Goal: Task Accomplishment & Management: Complete application form

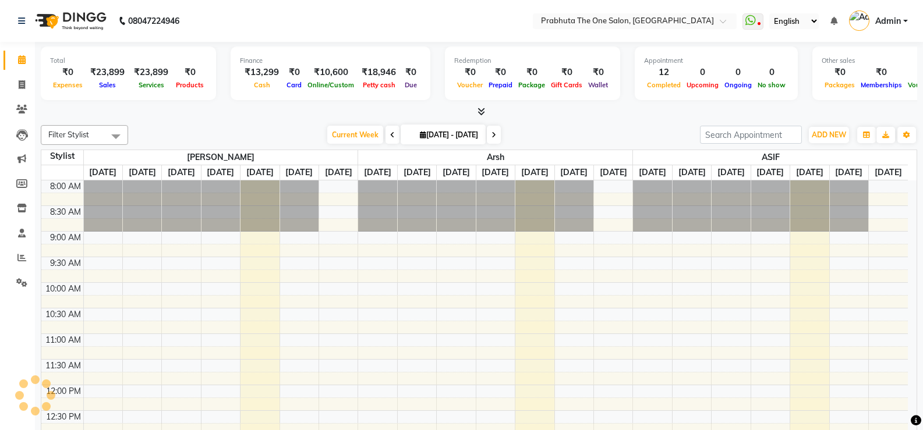
select select "en"
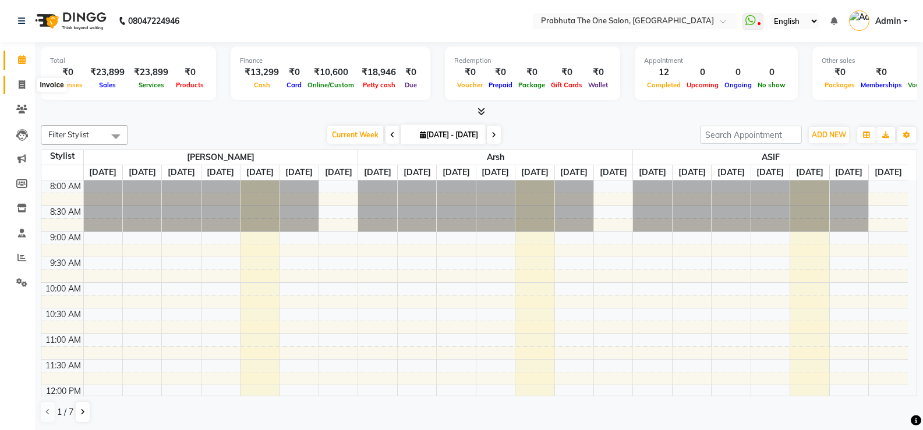
click at [24, 81] on icon at bounding box center [22, 84] width 6 height 9
select select "service"
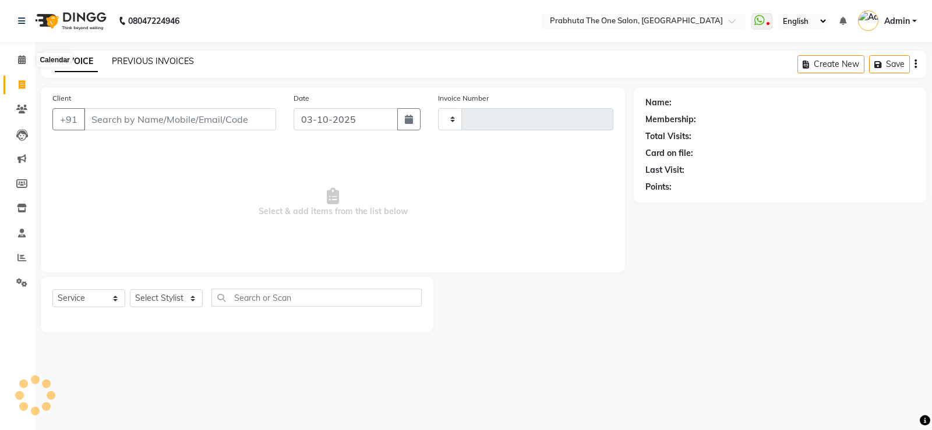
type input "1440"
select select "5326"
click at [135, 62] on link "PREVIOUS INVOICES" at bounding box center [153, 61] width 82 height 10
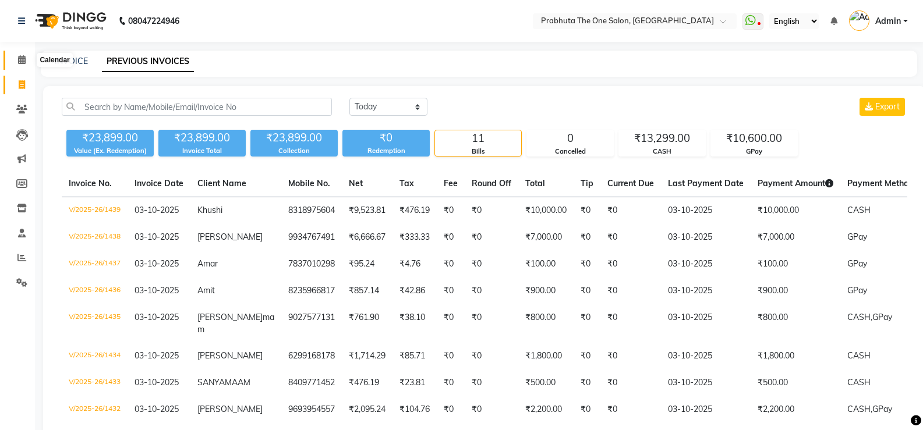
click at [16, 61] on span at bounding box center [22, 60] width 20 height 13
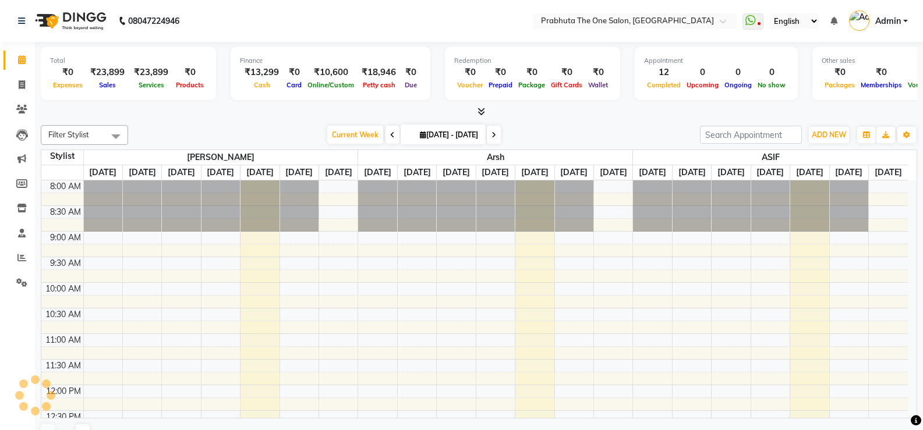
scroll to position [491, 0]
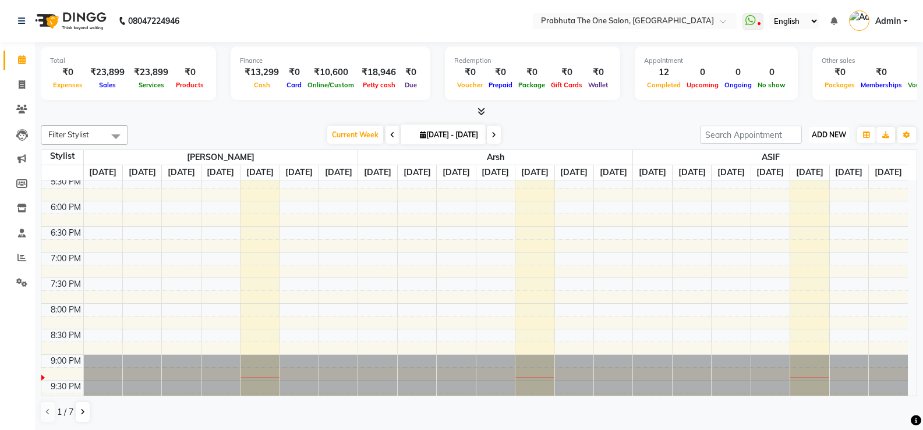
click at [817, 135] on span "ADD NEW" at bounding box center [829, 134] width 34 height 9
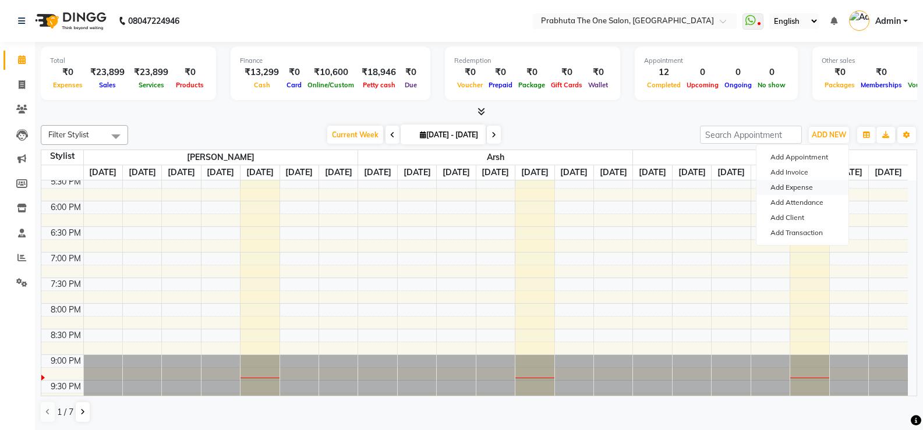
click at [791, 187] on link "Add Expense" at bounding box center [802, 187] width 92 height 15
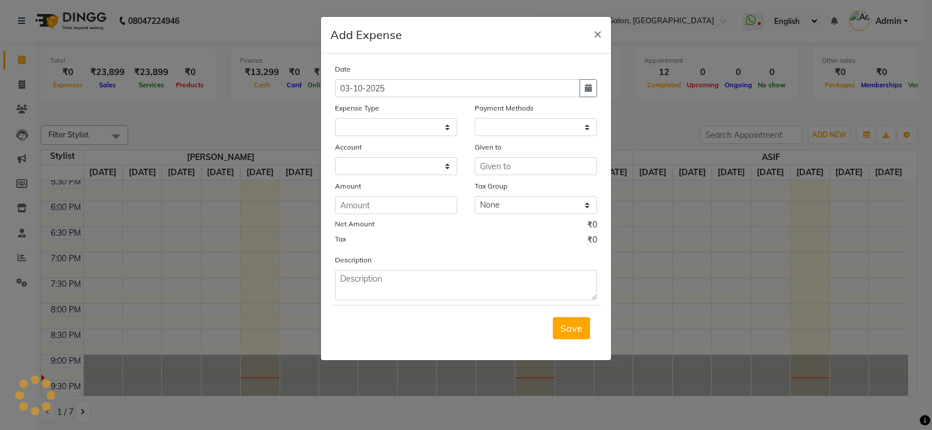
select select "1"
select select "4245"
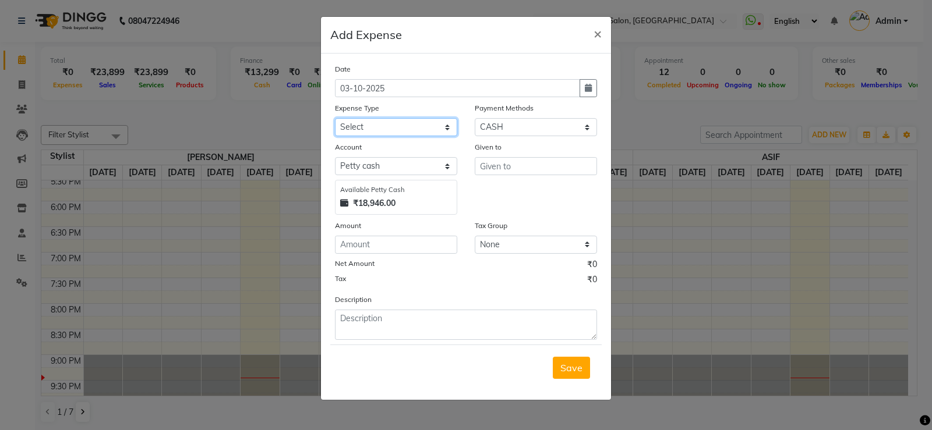
click at [390, 123] on select "Select AC labour Advance Salary Aryan bike petrol Aryan food Blade BUS FARE car…" at bounding box center [396, 127] width 122 height 18
click at [335, 118] on select "Select AC labour Advance Salary Aryan bike petrol Aryan food Blade BUS FARE car…" at bounding box center [396, 127] width 122 height 18
click at [431, 122] on select "Select AC labour Advance Salary Aryan bike petrol Aryan food Blade BUS FARE car…" at bounding box center [396, 127] width 122 height 18
select select "23174"
click at [422, 122] on select "Select AC labour Advance Salary Aryan bike petrol Aryan food Blade BUS FARE car…" at bounding box center [396, 127] width 122 height 18
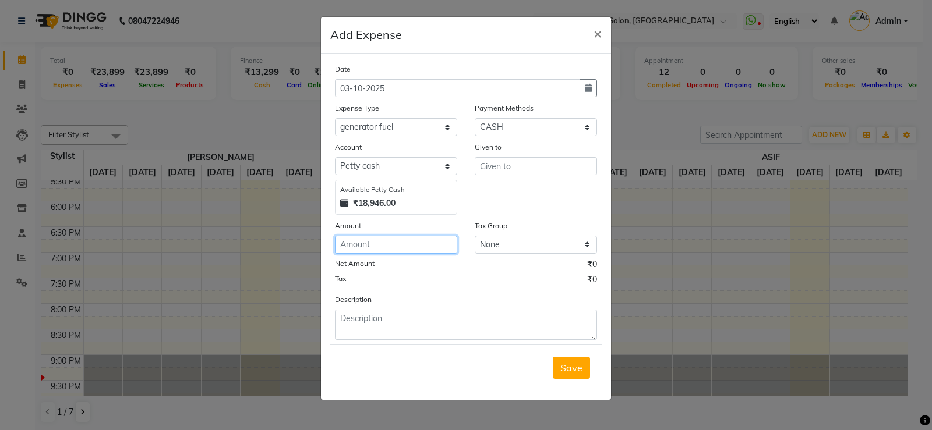
click at [417, 244] on input "number" at bounding box center [396, 245] width 122 height 18
type input "1000"
click at [554, 168] on input "text" at bounding box center [536, 166] width 122 height 18
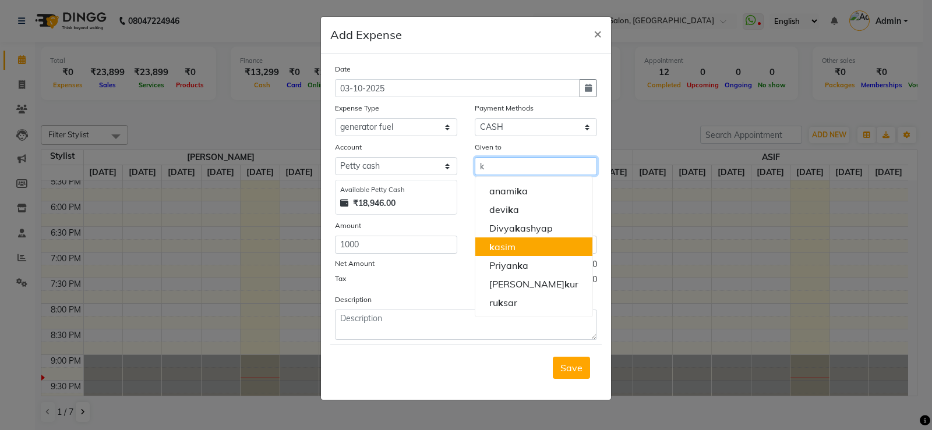
click at [503, 256] on button "k asim" at bounding box center [533, 247] width 117 height 19
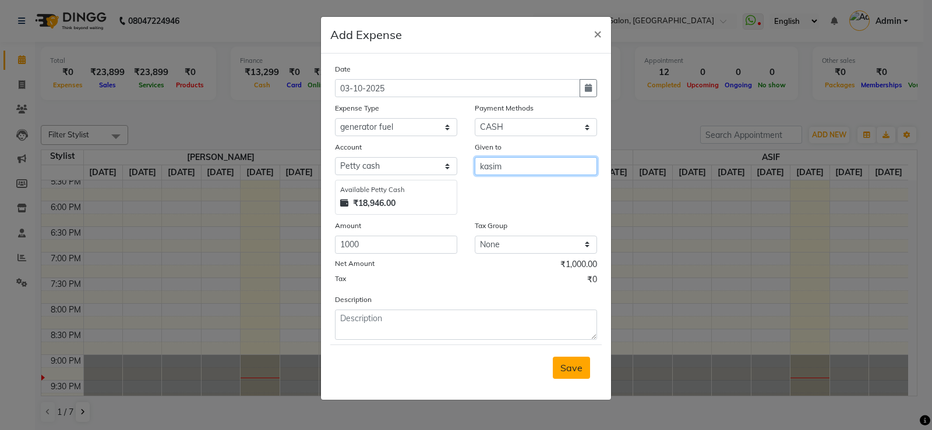
type input "kasim"
click at [564, 363] on span "Save" at bounding box center [571, 368] width 22 height 12
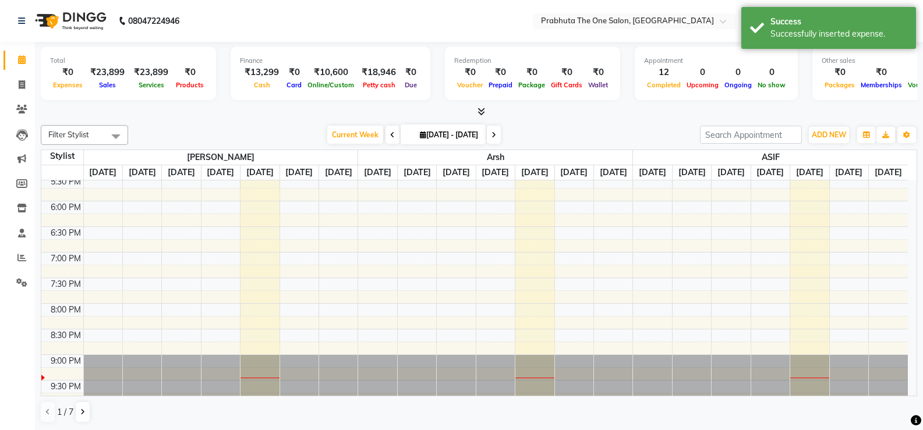
click at [851, 136] on div "ADD NEW Toggle Dropdown Add Appointment Add Invoice Add Expense Add Attendance …" at bounding box center [808, 135] width 217 height 19
click at [840, 133] on span "ADD NEW" at bounding box center [829, 134] width 34 height 9
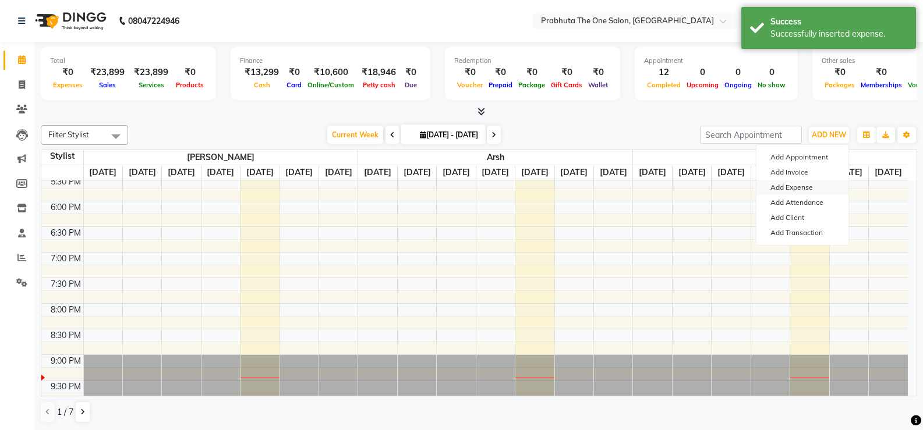
click at [804, 186] on link "Add Expense" at bounding box center [802, 187] width 92 height 15
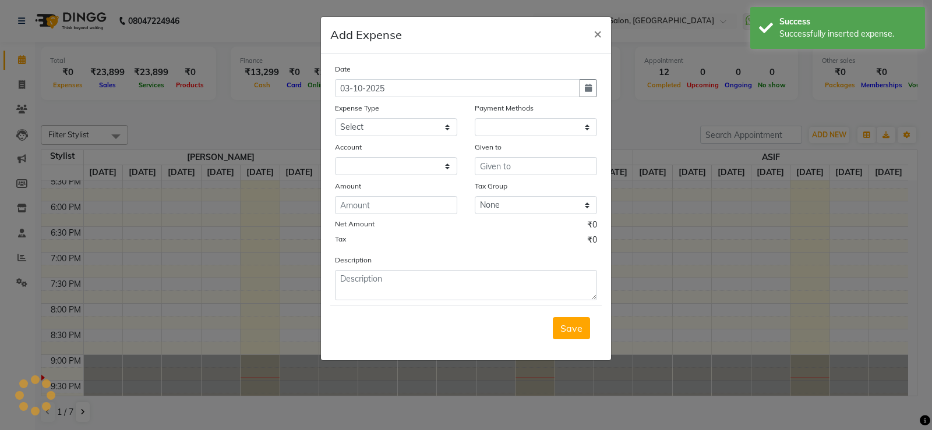
select select "1"
select select "4245"
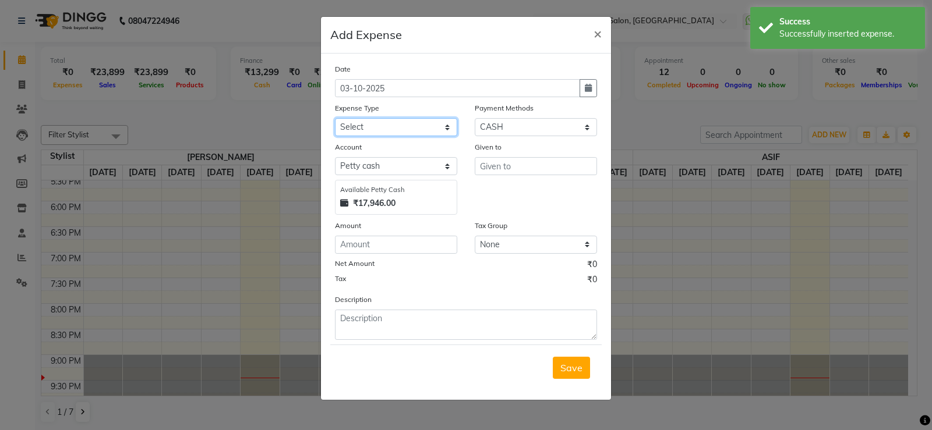
click at [376, 118] on select "Select AC labour Advance Salary Aryan bike petrol Aryan food Blade BUS FARE car…" at bounding box center [396, 127] width 122 height 18
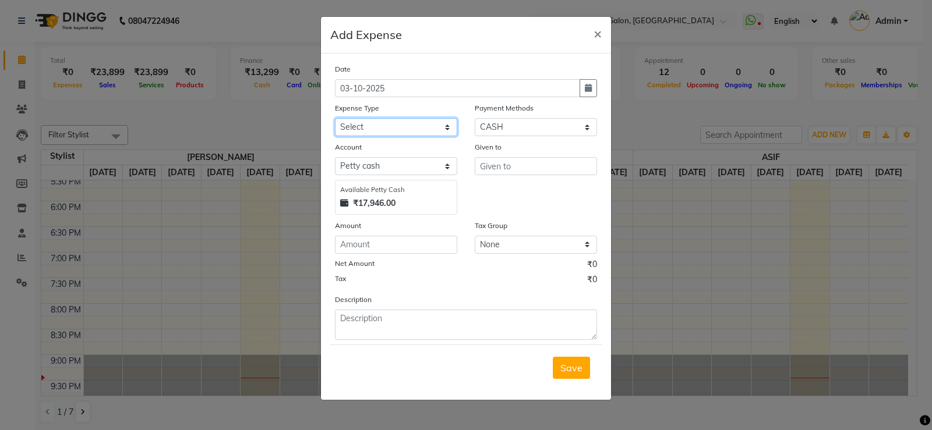
select select "24078"
click at [384, 122] on select "Select AC labour Advance Salary Aryan bike petrol Aryan food Blade BUS FARE car…" at bounding box center [396, 127] width 122 height 18
click at [415, 246] on input "number" at bounding box center [396, 245] width 122 height 18
type input "250"
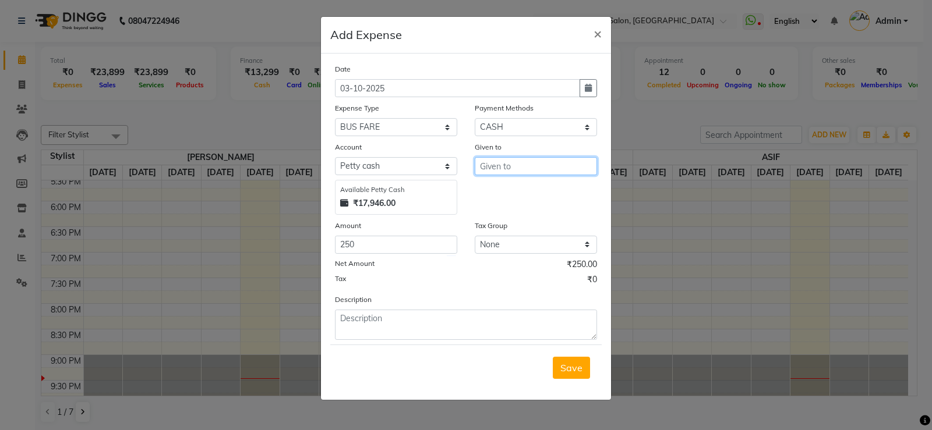
click at [521, 167] on input "text" at bounding box center [536, 166] width 122 height 18
type input ".."
click at [572, 376] on button "Save" at bounding box center [571, 368] width 37 height 22
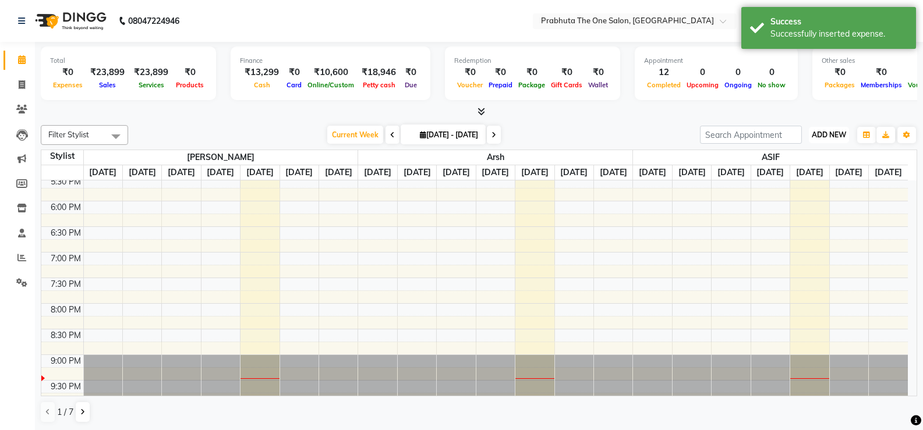
click at [833, 127] on button "ADD NEW Toggle Dropdown" at bounding box center [829, 135] width 40 height 16
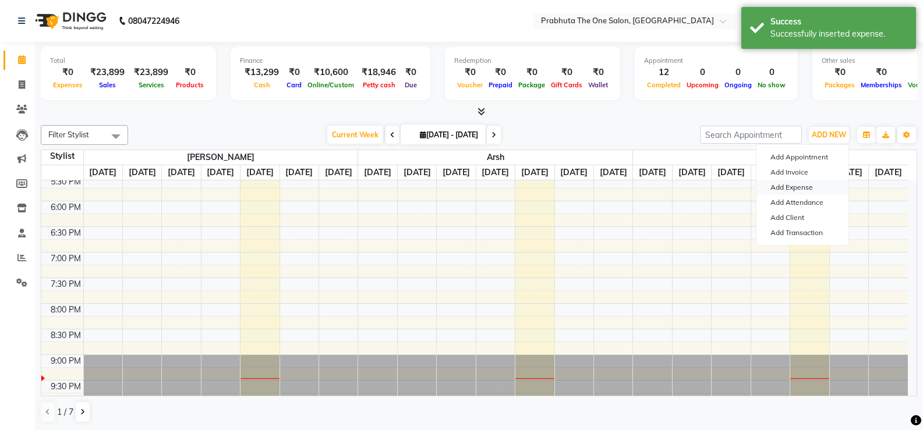
click at [814, 186] on link "Add Expense" at bounding box center [802, 187] width 92 height 15
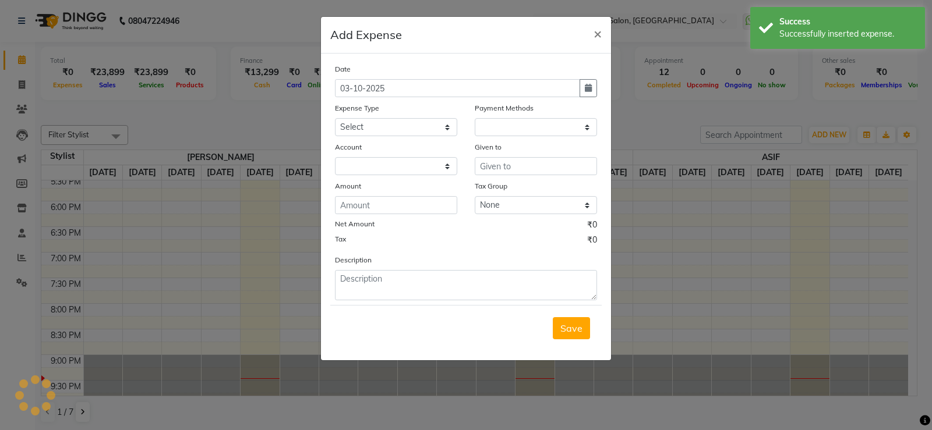
select select "1"
select select "4245"
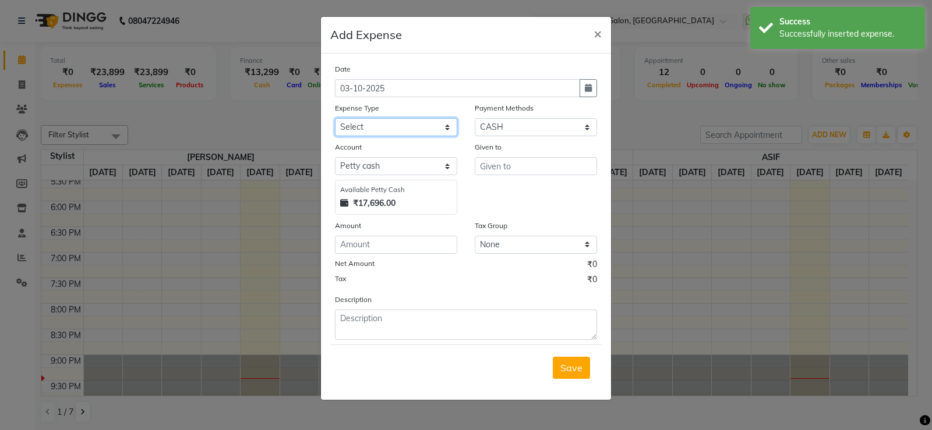
click at [384, 126] on select "Select AC labour Advance Salary Aryan bike petrol Aryan food Blade BUS FARE car…" at bounding box center [396, 127] width 122 height 18
select select "10155"
click at [335, 118] on select "Select AC labour Advance Salary Aryan bike petrol Aryan food Blade BUS FARE car…" at bounding box center [396, 127] width 122 height 18
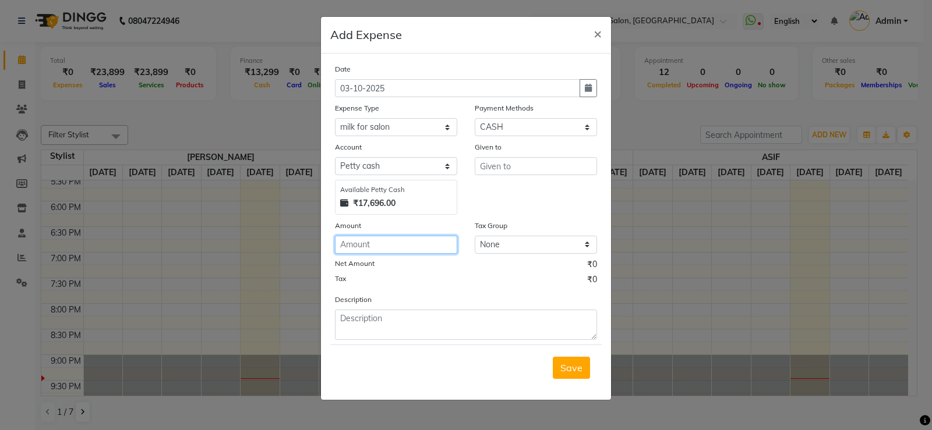
click at [381, 240] on input "number" at bounding box center [396, 245] width 122 height 18
type input "160"
click at [578, 162] on input "text" at bounding box center [536, 166] width 122 height 18
type input ".."
click at [575, 370] on span "Save" at bounding box center [571, 368] width 22 height 12
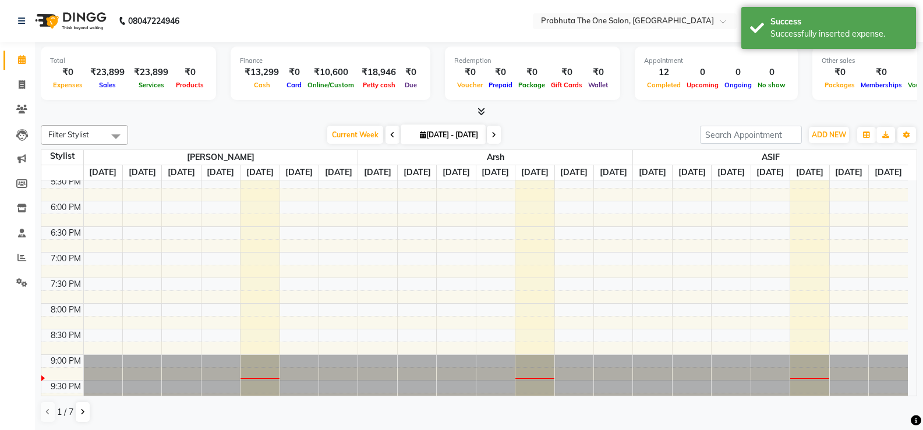
click at [806, 132] on div "ADD NEW Toggle Dropdown Add Appointment Add Invoice Add Expense Add Attendance …" at bounding box center [808, 135] width 217 height 19
click at [818, 128] on button "ADD NEW Toggle Dropdown" at bounding box center [829, 135] width 40 height 16
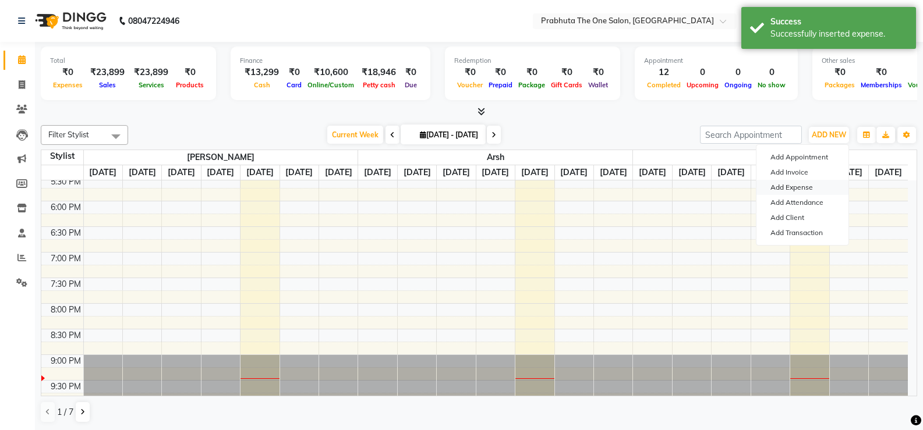
click at [809, 185] on link "Add Expense" at bounding box center [802, 187] width 92 height 15
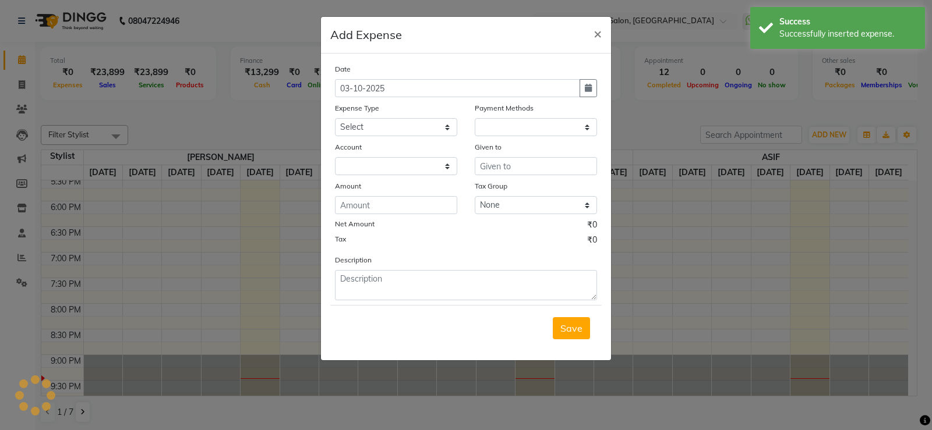
select select "1"
select select "4245"
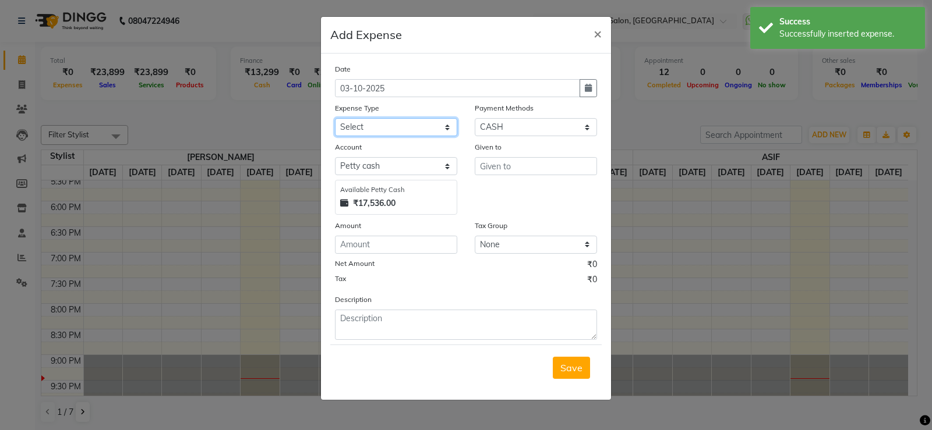
click at [385, 123] on select "Select AC labour Advance Salary Aryan bike petrol Aryan food Blade BUS FARE car…" at bounding box center [396, 127] width 122 height 18
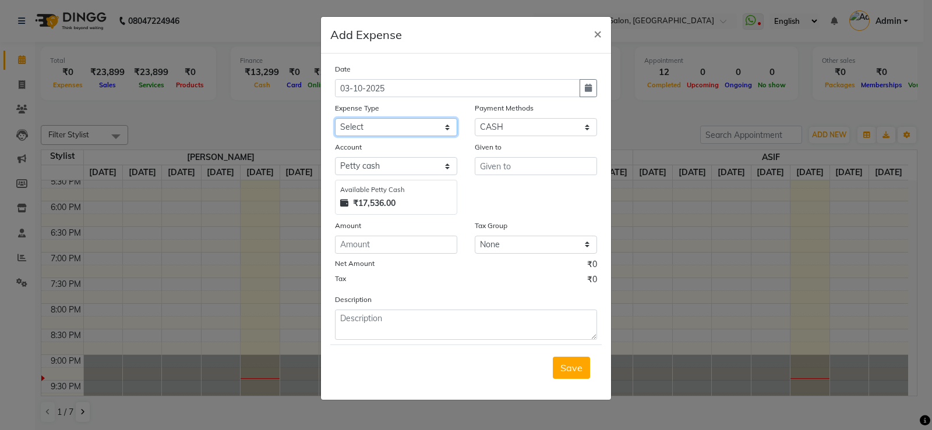
select select "10199"
click at [335, 118] on select "Select AC labour Advance Salary Aryan bike petrol Aryan food Blade BUS FARE car…" at bounding box center [396, 127] width 122 height 18
click at [417, 247] on input "number" at bounding box center [396, 245] width 122 height 18
type input "150"
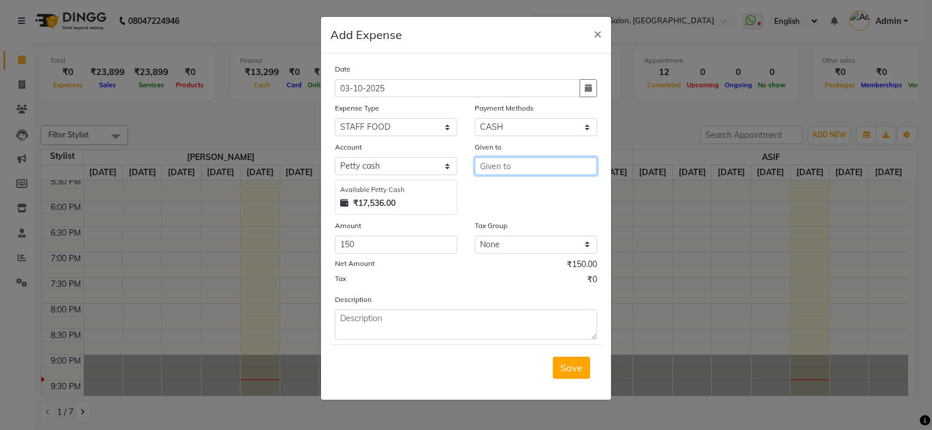
click at [561, 160] on input "text" at bounding box center [536, 166] width 122 height 18
click at [523, 182] on button "G [PERSON_NAME]" at bounding box center [530, 191] width 110 height 19
type input "[PERSON_NAME]"
click at [579, 375] on button "Save" at bounding box center [571, 368] width 37 height 22
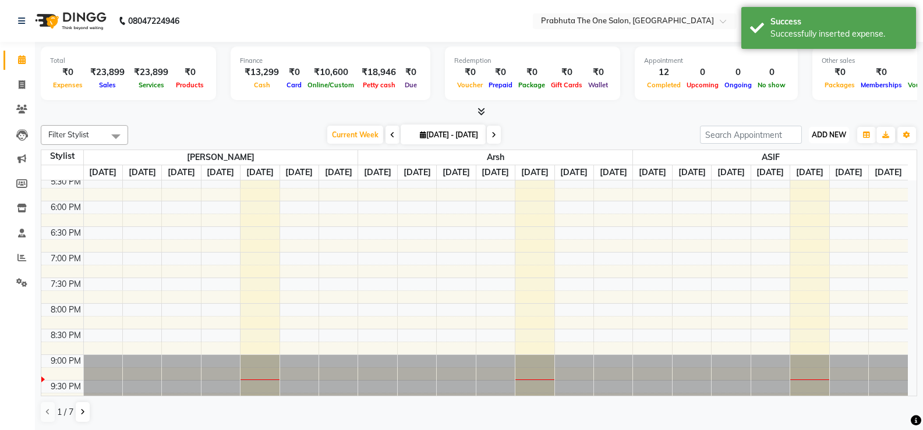
click at [825, 128] on button "ADD NEW Toggle Dropdown" at bounding box center [829, 135] width 40 height 16
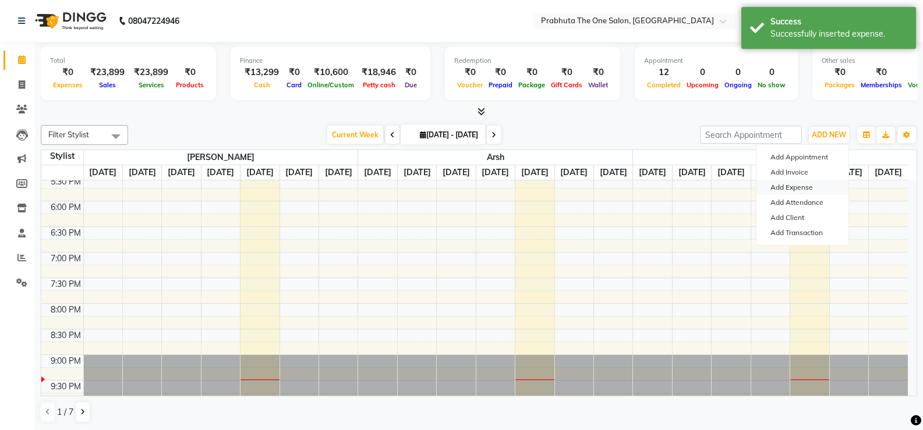
click at [807, 183] on link "Add Expense" at bounding box center [802, 187] width 92 height 15
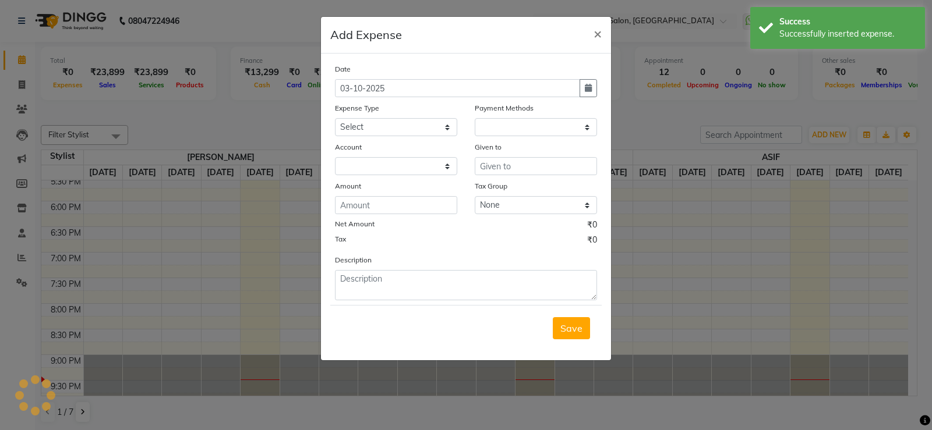
select select "1"
select select "4245"
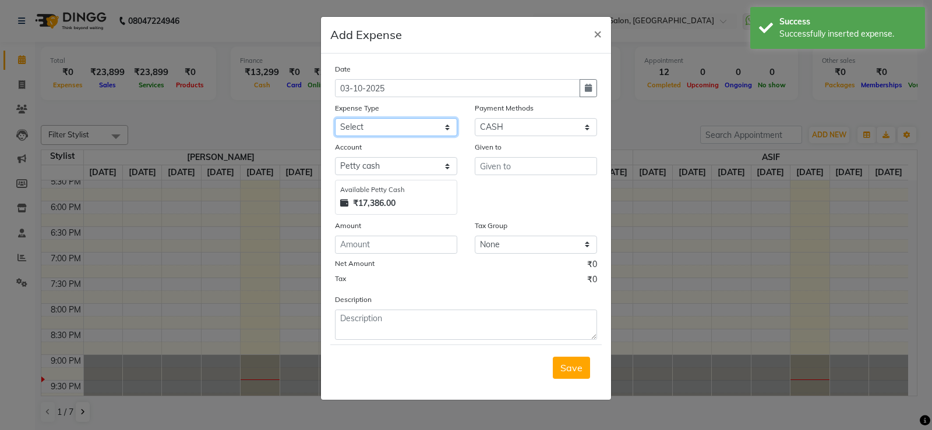
click at [416, 120] on select "Select AC labour Advance Salary Aryan bike petrol Aryan food Blade BUS FARE car…" at bounding box center [396, 127] width 122 height 18
select select "10139"
click at [335, 118] on select "Select AC labour Advance Salary Aryan bike petrol Aryan food Blade BUS FARE car…" at bounding box center [396, 127] width 122 height 18
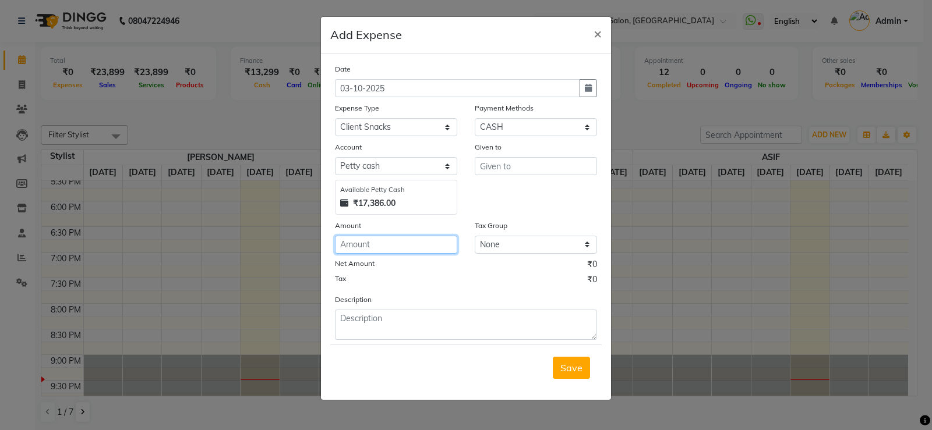
click at [422, 244] on input "number" at bounding box center [396, 245] width 122 height 18
type input "150"
click at [563, 164] on input "text" at bounding box center [536, 166] width 122 height 18
type input ".."
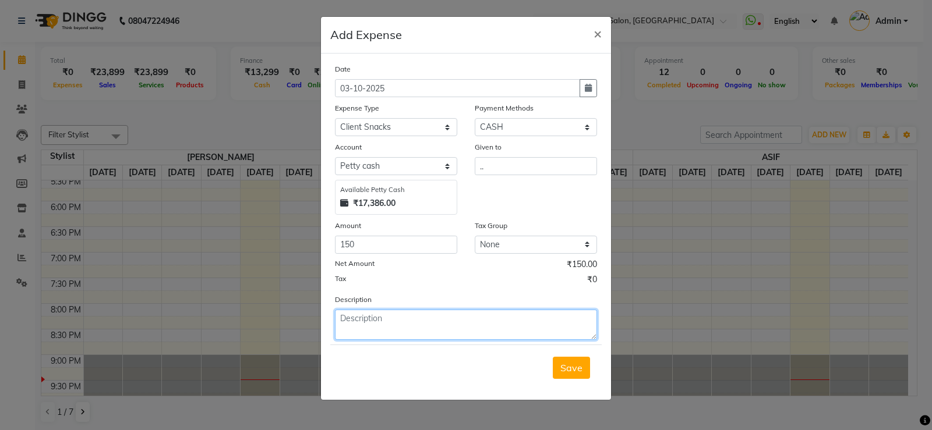
click at [466, 317] on textarea at bounding box center [466, 325] width 262 height 30
type textarea "khushi"
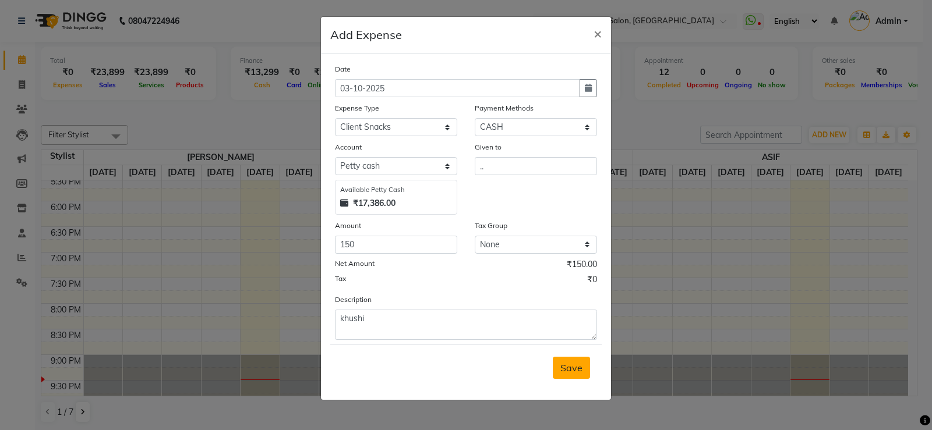
click at [571, 362] on span "Save" at bounding box center [571, 368] width 22 height 12
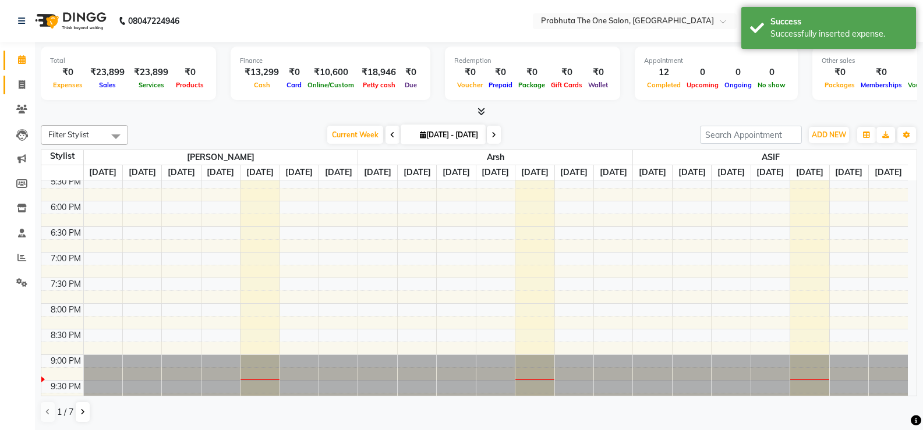
click at [20, 77] on link "Invoice" at bounding box center [17, 85] width 28 height 19
select select "service"
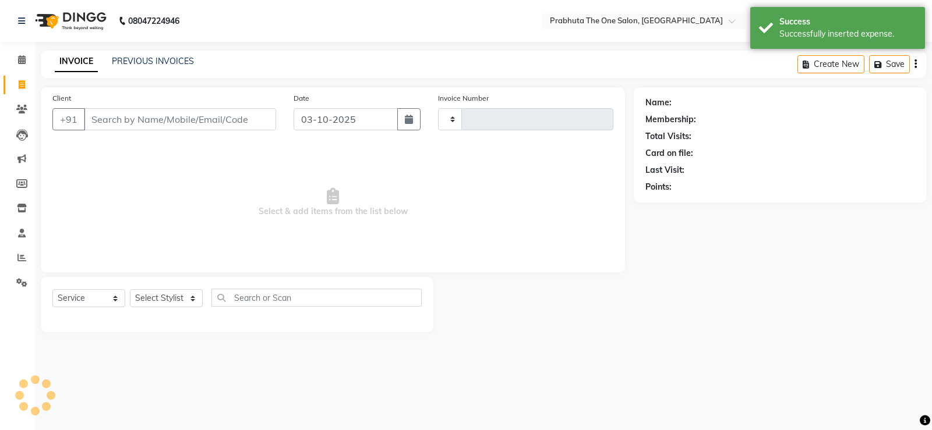
type input "1440"
select select "5326"
click at [13, 54] on span at bounding box center [22, 60] width 20 height 13
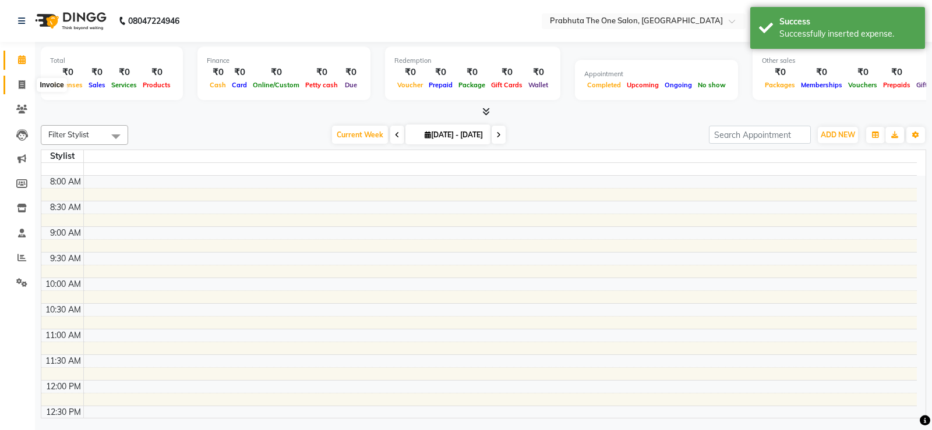
click at [23, 90] on span at bounding box center [22, 85] width 20 height 13
select select "service"
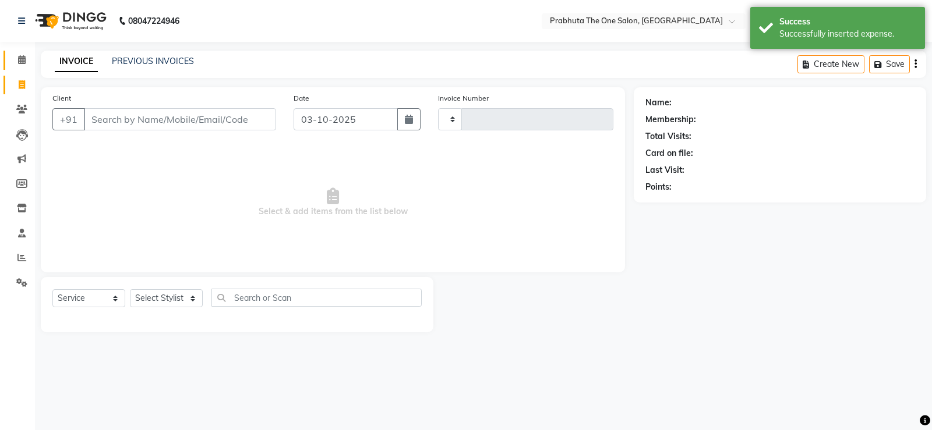
type input "1440"
click at [20, 67] on link "Calendar" at bounding box center [17, 60] width 28 height 19
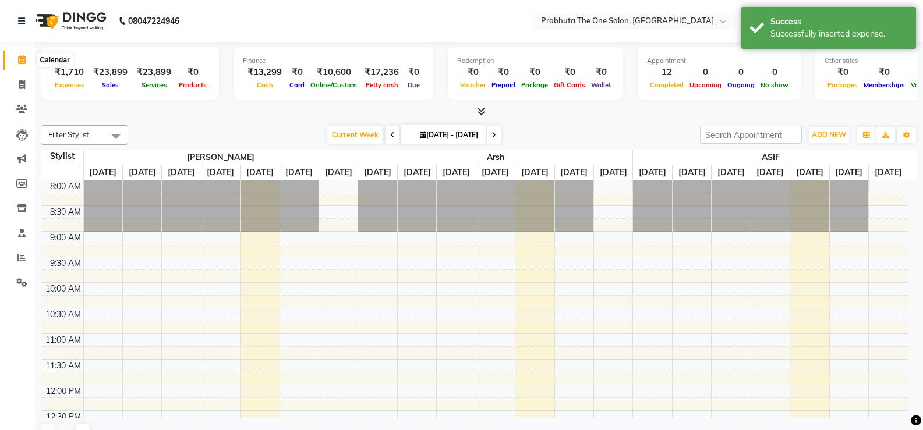
click at [20, 62] on icon at bounding box center [22, 59] width 8 height 9
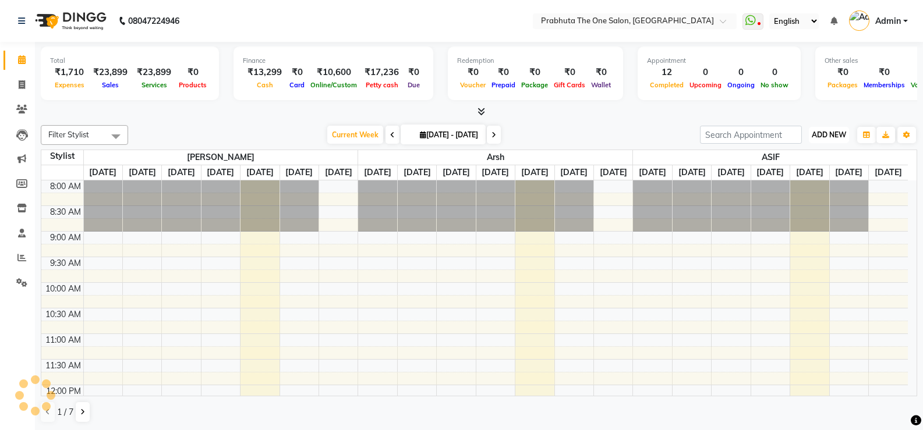
click at [825, 127] on button "ADD NEW Toggle Dropdown" at bounding box center [829, 135] width 40 height 16
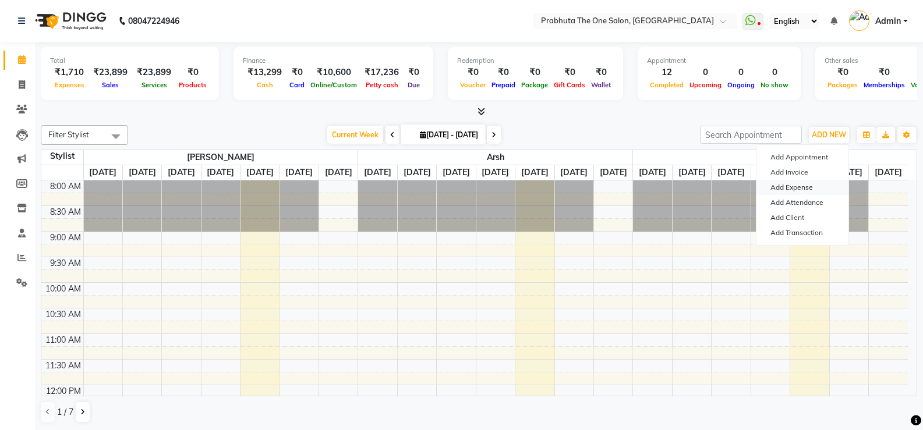
click at [810, 186] on link "Add Expense" at bounding box center [802, 187] width 92 height 15
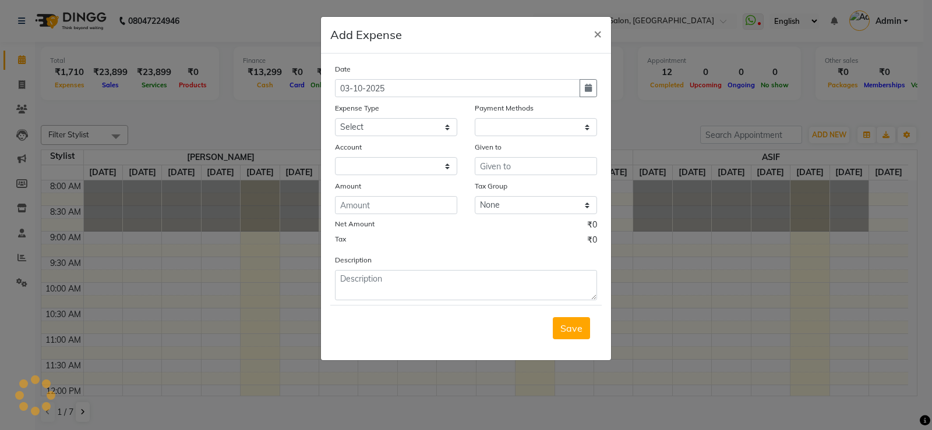
select select "1"
select select "4245"
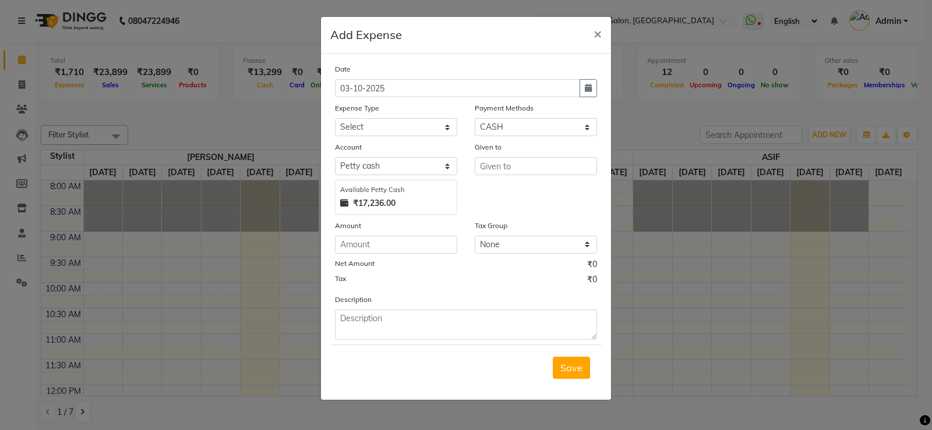
click at [359, 116] on div "Expense Type" at bounding box center [396, 110] width 122 height 16
click at [353, 129] on select "Select AC labour Advance Salary Aryan bike petrol Aryan food Blade BUS FARE car…" at bounding box center [396, 127] width 122 height 18
click at [397, 127] on select "Select AC labour Advance Salary Aryan bike petrol Aryan food Blade BUS FARE car…" at bounding box center [396, 127] width 122 height 18
select select "23224"
click at [397, 127] on select "Select AC labour Advance Salary Aryan bike petrol Aryan food Blade BUS FARE car…" at bounding box center [396, 127] width 122 height 18
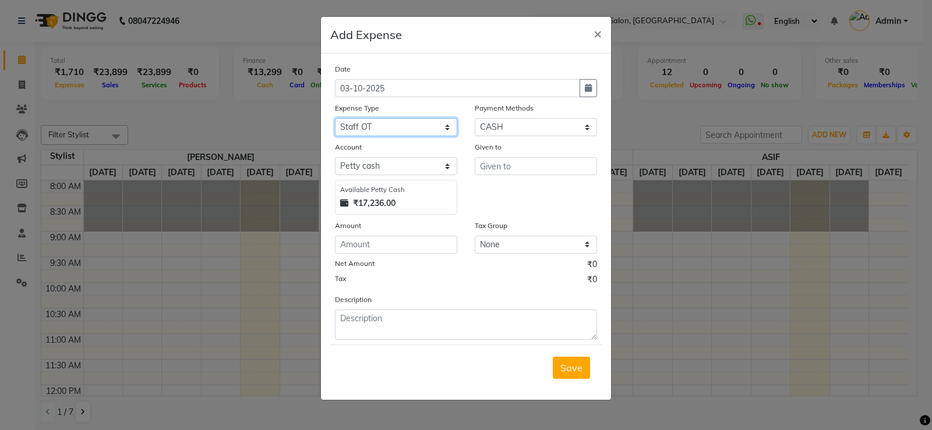
click at [417, 129] on select "Select AC labour Advance Salary Aryan bike petrol Aryan food Blade BUS FARE car…" at bounding box center [396, 127] width 122 height 18
click at [428, 246] on input "number" at bounding box center [396, 245] width 122 height 18
type input "200"
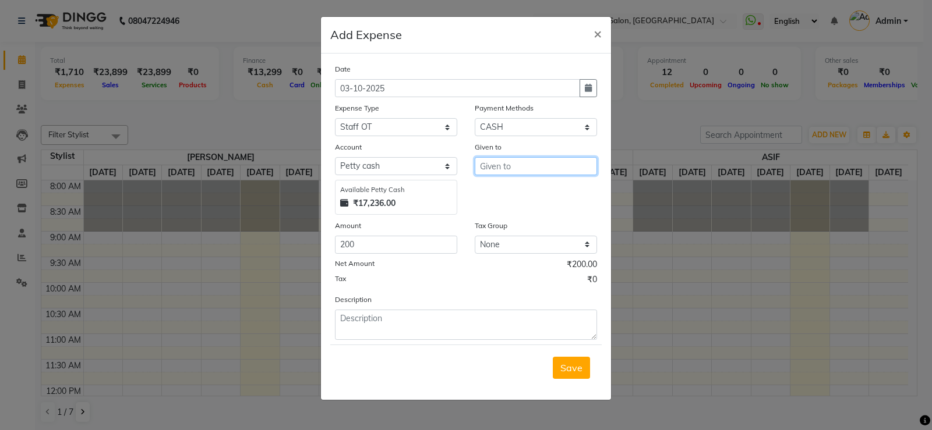
click at [543, 160] on input "text" at bounding box center [536, 166] width 122 height 18
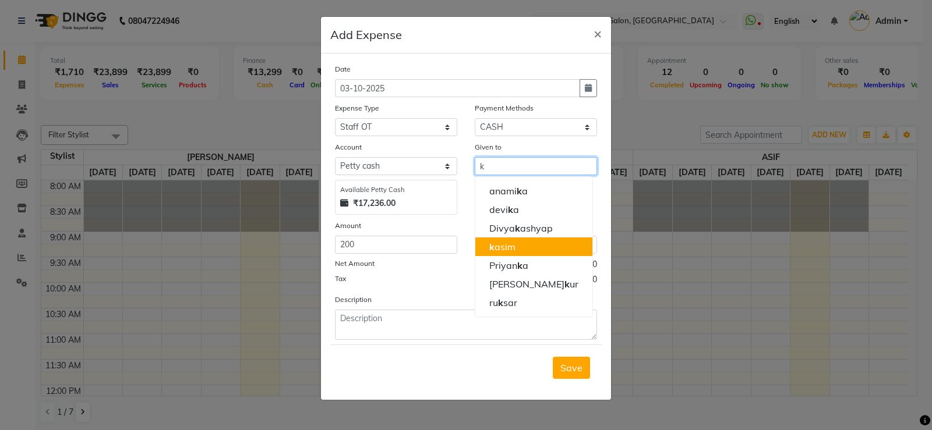
click at [523, 244] on button "k asim" at bounding box center [533, 247] width 117 height 19
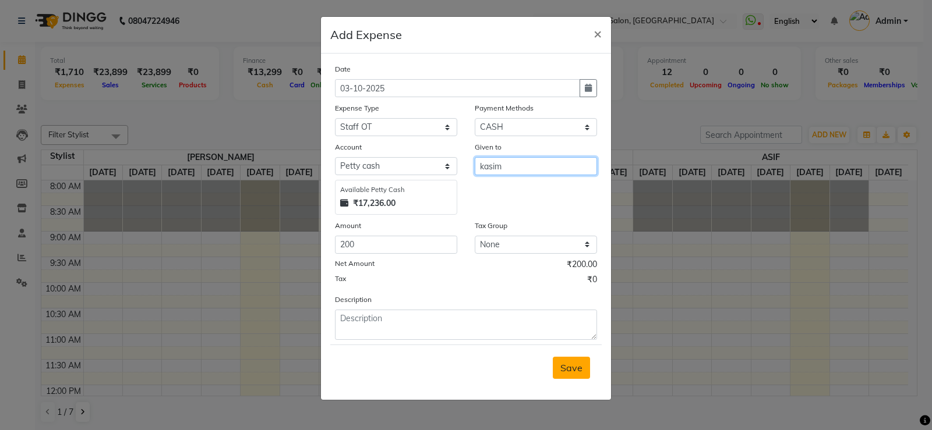
type input "kasim"
click at [565, 370] on span "Save" at bounding box center [571, 368] width 22 height 12
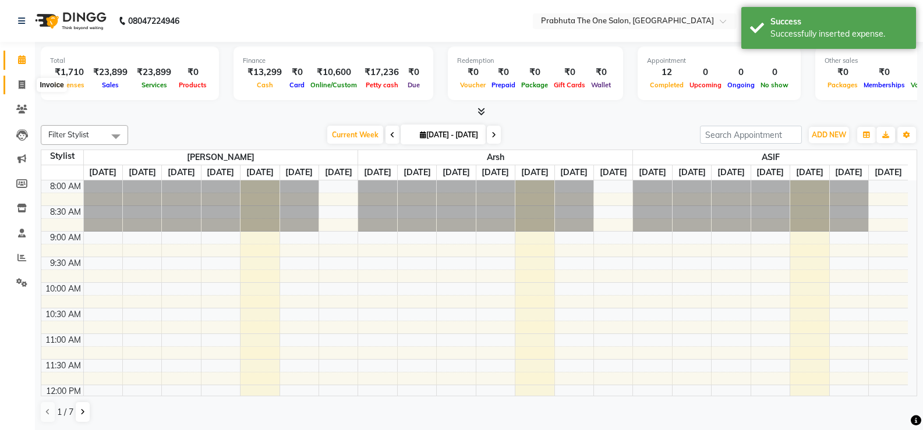
drag, startPoint x: 26, startPoint y: 83, endPoint x: 15, endPoint y: 41, distance: 43.5
click at [26, 82] on span at bounding box center [22, 85] width 20 height 13
select select "service"
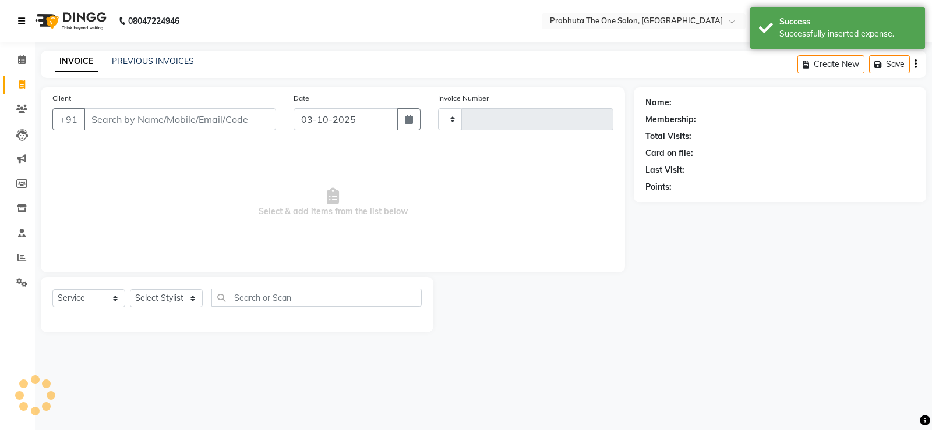
type input "1440"
select select "5326"
click at [15, 55] on span at bounding box center [22, 60] width 20 height 13
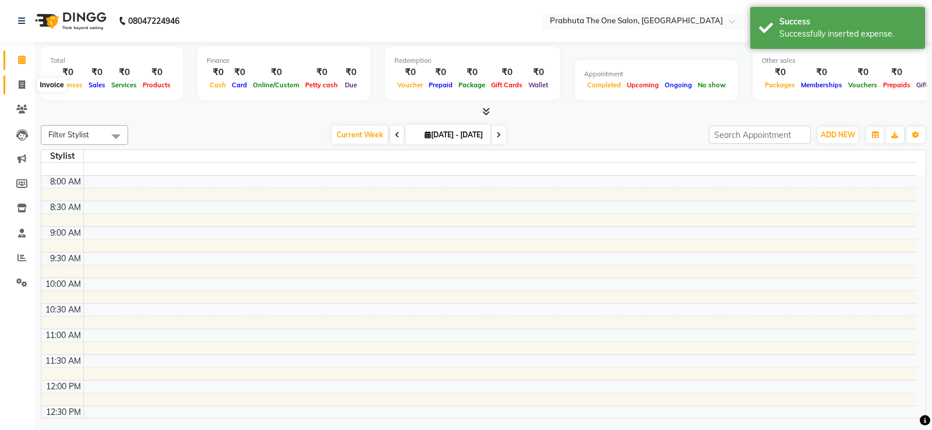
click at [29, 87] on span at bounding box center [22, 85] width 20 height 13
select select "service"
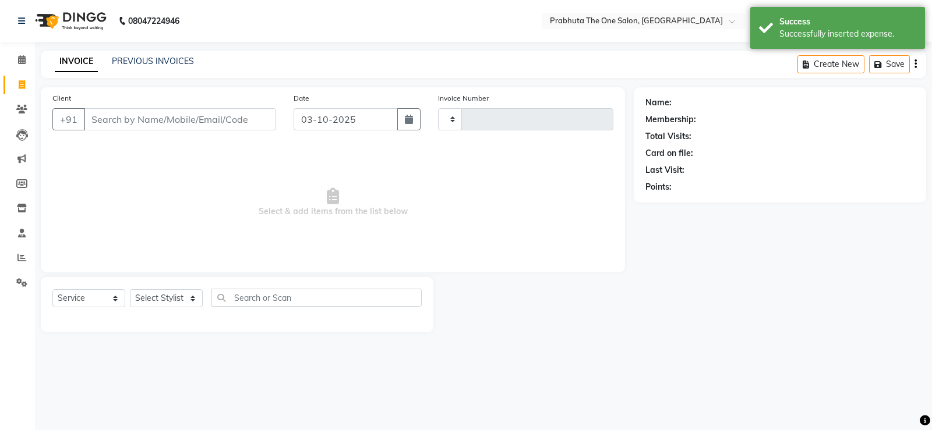
type input "1440"
select select "5326"
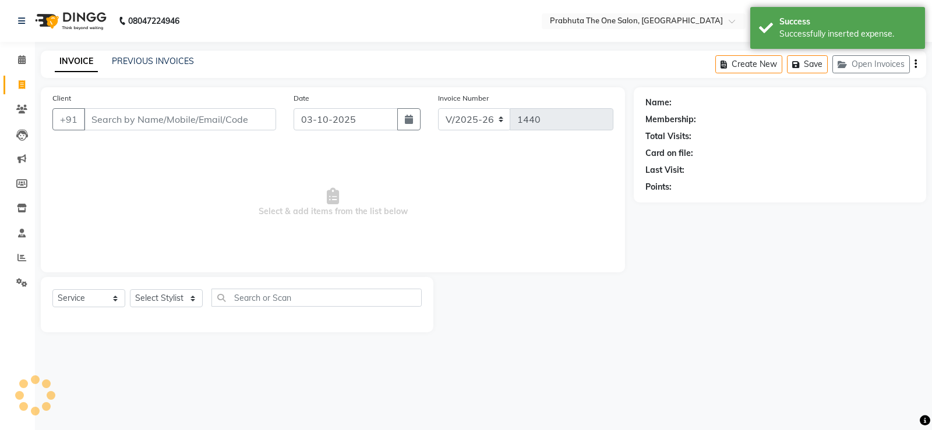
click at [132, 120] on input "Client" at bounding box center [180, 119] width 192 height 22
click at [22, 66] on span at bounding box center [22, 60] width 20 height 13
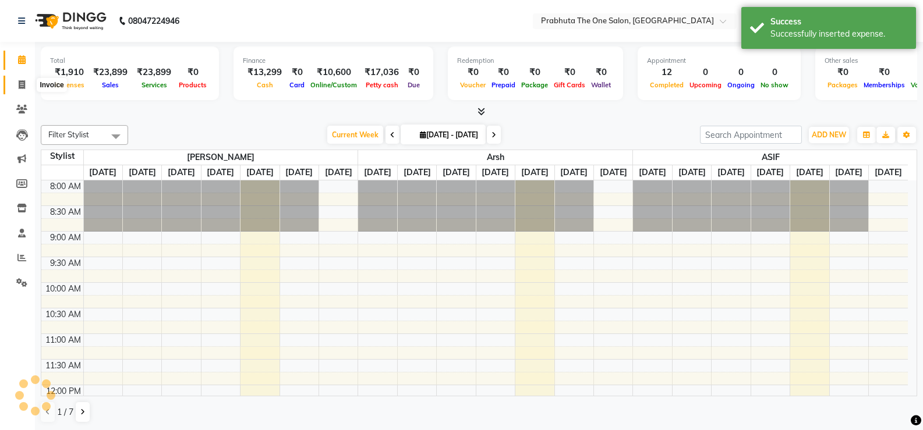
click at [24, 83] on icon at bounding box center [22, 84] width 6 height 9
select select "service"
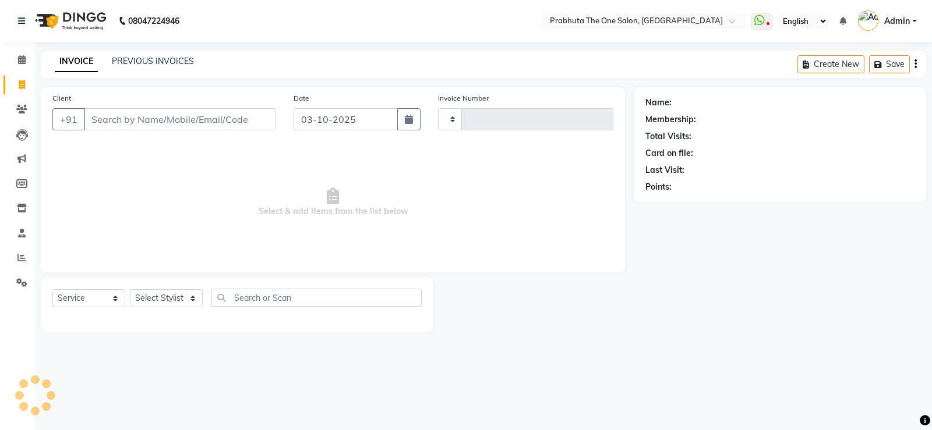
type input "1440"
select select "5326"
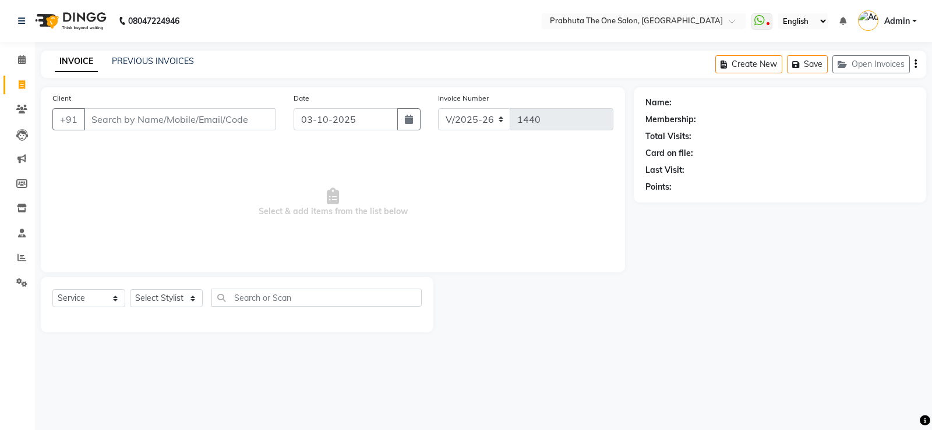
click at [157, 123] on input "Client" at bounding box center [180, 119] width 192 height 22
click at [194, 222] on span "Select & add items from the list below" at bounding box center [332, 202] width 561 height 116
click at [21, 52] on link "Calendar" at bounding box center [17, 60] width 28 height 19
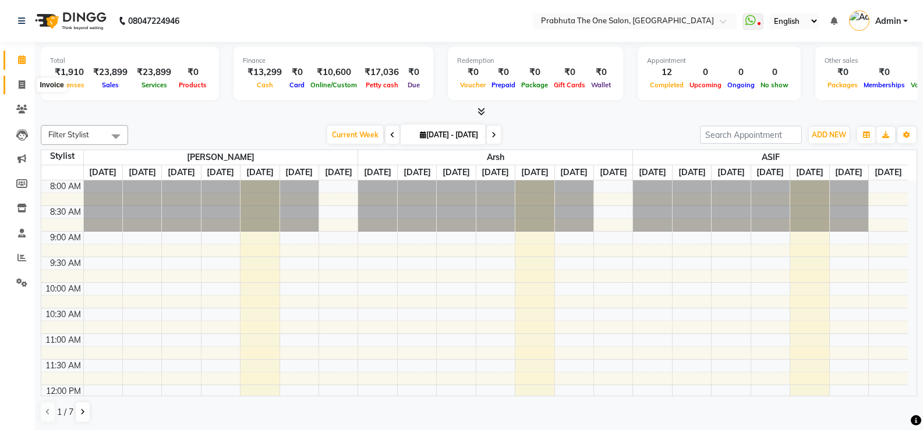
click at [18, 79] on span at bounding box center [22, 85] width 20 height 13
select select "service"
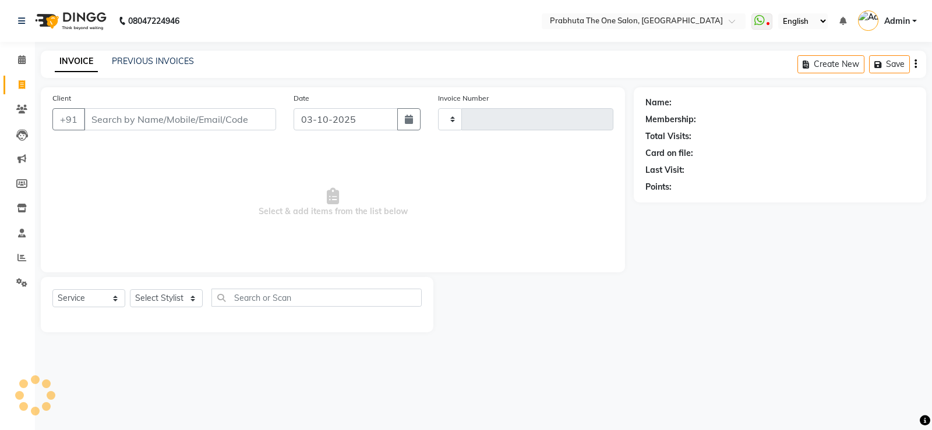
type input "1440"
select select "5326"
click at [171, 118] on input "Client" at bounding box center [180, 119] width 192 height 22
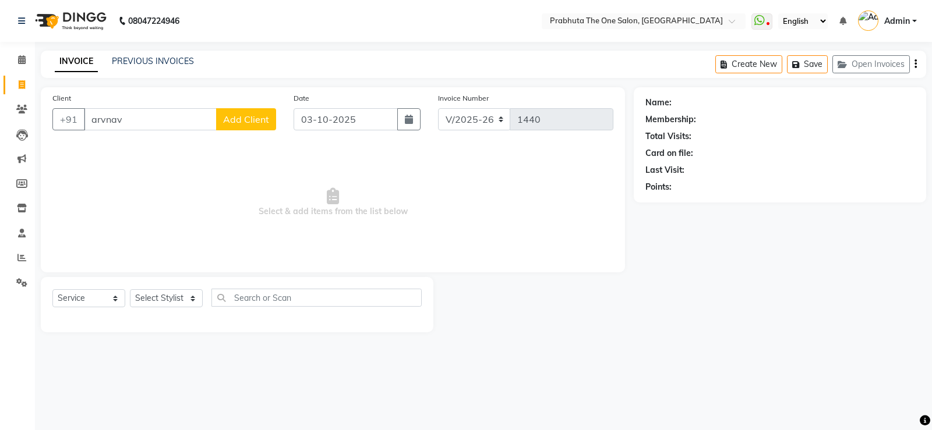
click at [171, 120] on input "arvnav" at bounding box center [150, 119] width 133 height 22
type input "a"
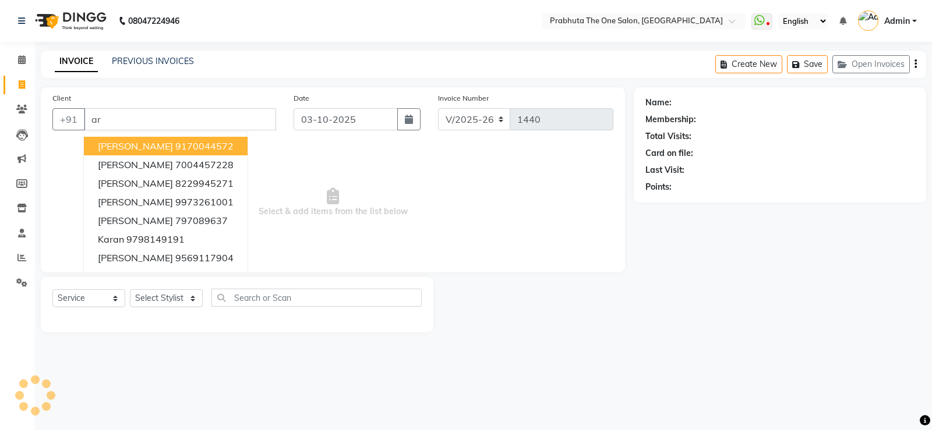
type input "a"
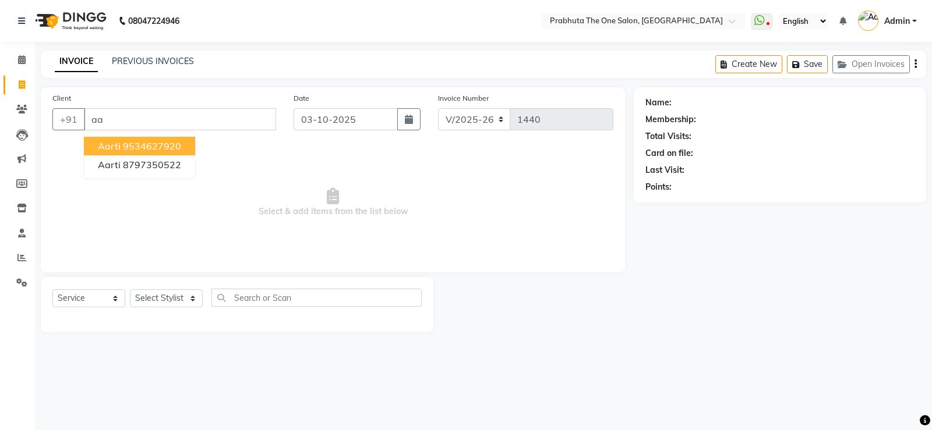
type input "a"
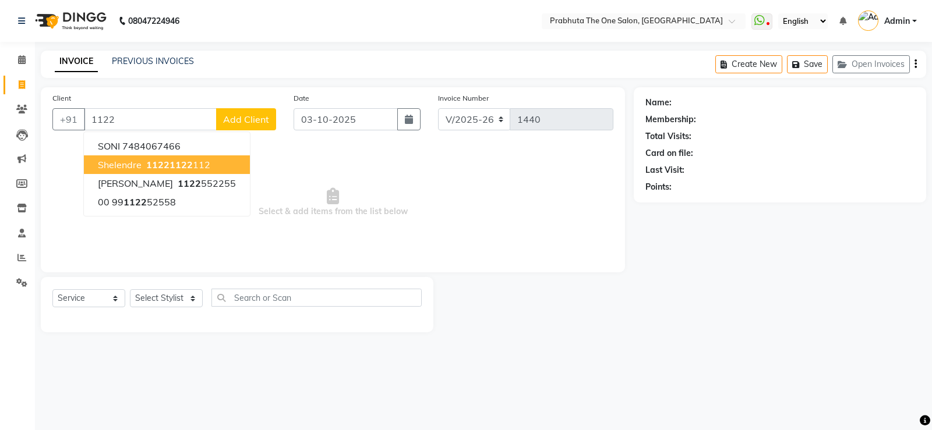
click at [160, 161] on span "1122" at bounding box center [157, 165] width 23 height 12
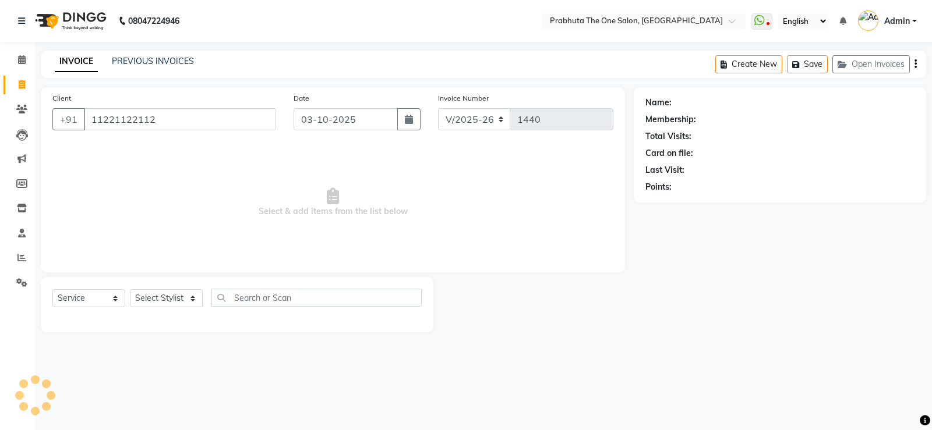
type input "11221122112"
select select "1: Object"
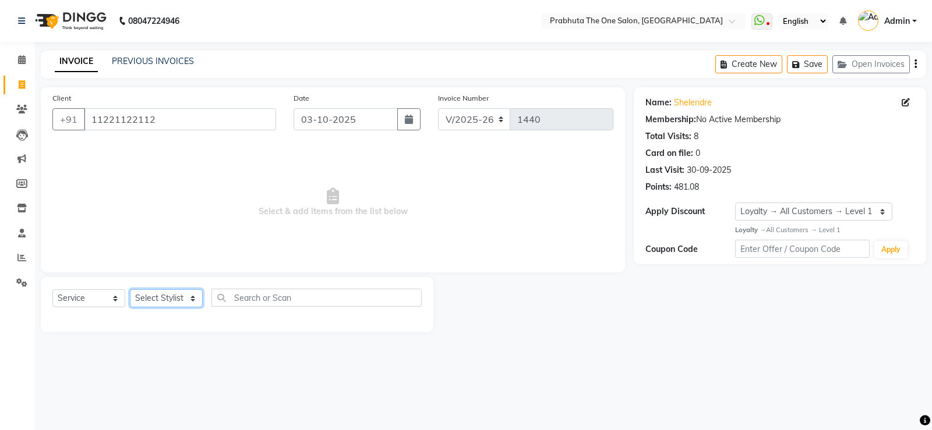
click at [160, 296] on select "Select Stylist [PERSON_NAME] [PERSON_NAME] ausween [PERSON_NAME] [PERSON_NAME] …" at bounding box center [166, 298] width 73 height 18
select select "60971"
click at [130, 289] on select "Select Stylist [PERSON_NAME] [PERSON_NAME] ausween [PERSON_NAME] [PERSON_NAME] …" at bounding box center [166, 298] width 73 height 18
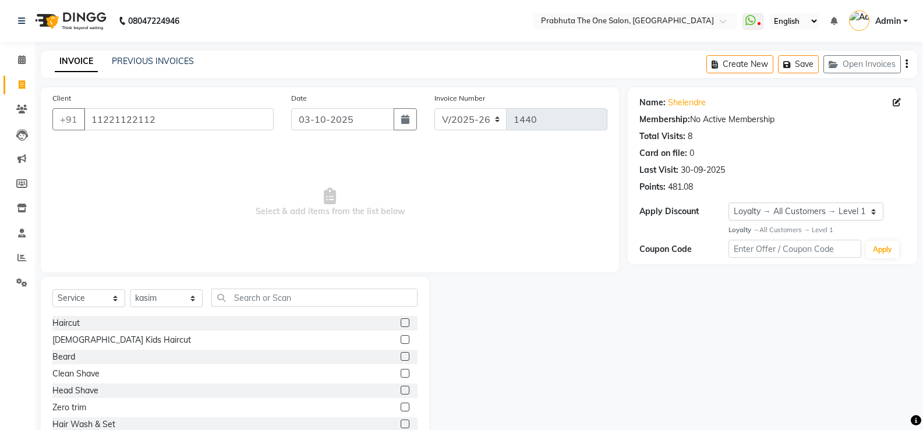
click at [401, 358] on label at bounding box center [405, 356] width 9 height 9
click at [401, 358] on input "checkbox" at bounding box center [405, 357] width 8 height 8
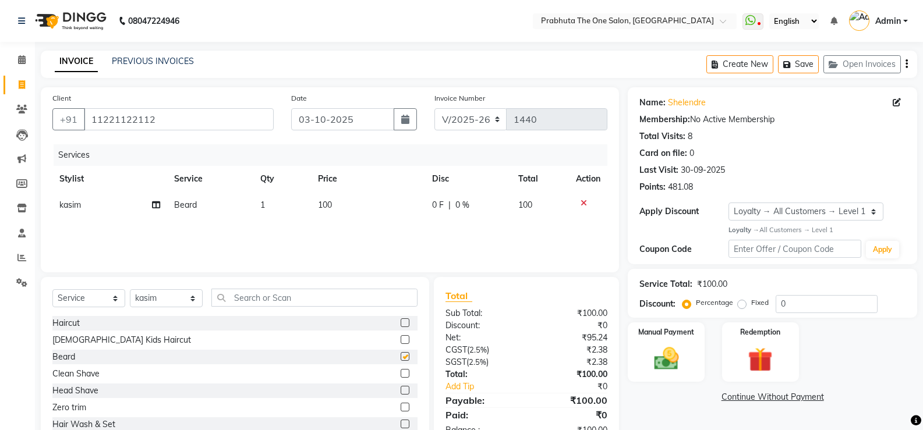
checkbox input "false"
click at [642, 347] on div "Manual Payment" at bounding box center [667, 352] width 80 height 62
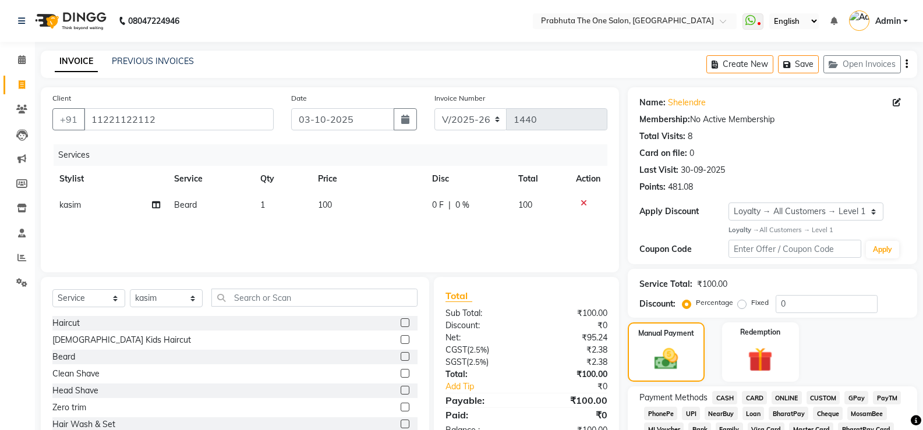
click at [730, 396] on span "CASH" at bounding box center [724, 397] width 25 height 13
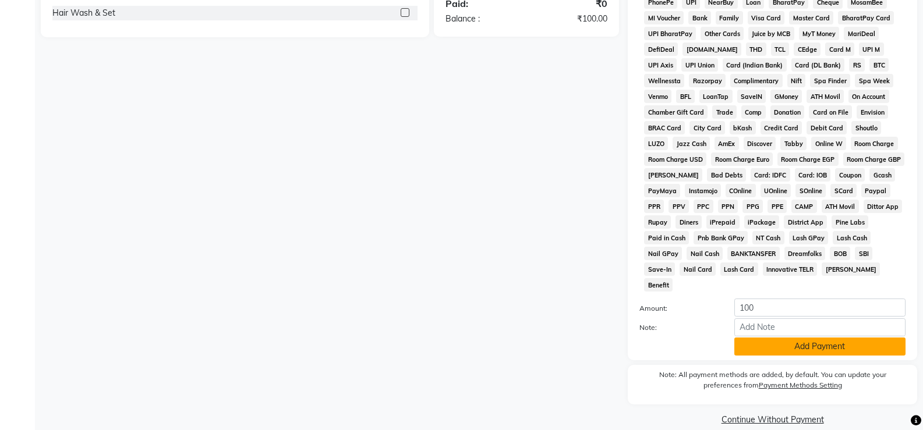
click at [743, 338] on button "Add Payment" at bounding box center [819, 347] width 171 height 18
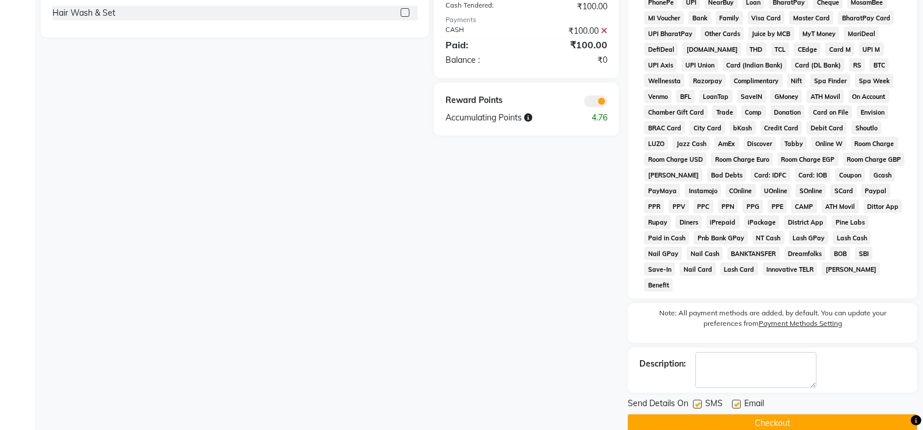
click at [757, 415] on button "Checkout" at bounding box center [772, 424] width 289 height 18
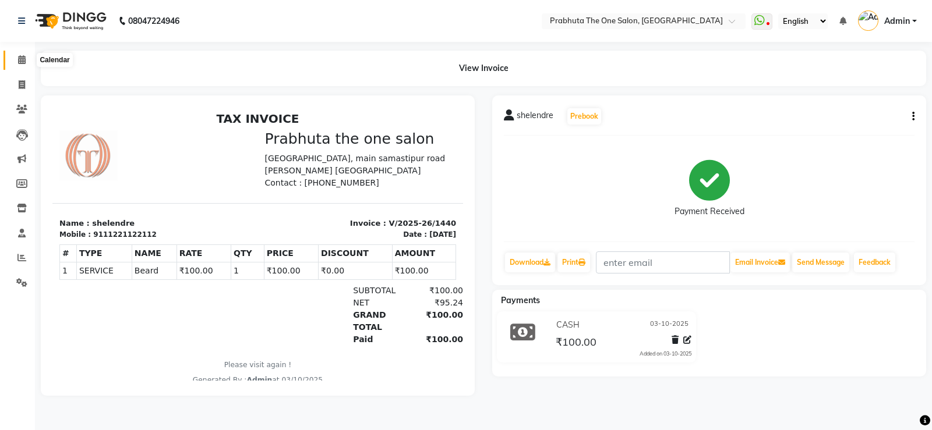
click at [20, 63] on icon at bounding box center [22, 59] width 8 height 9
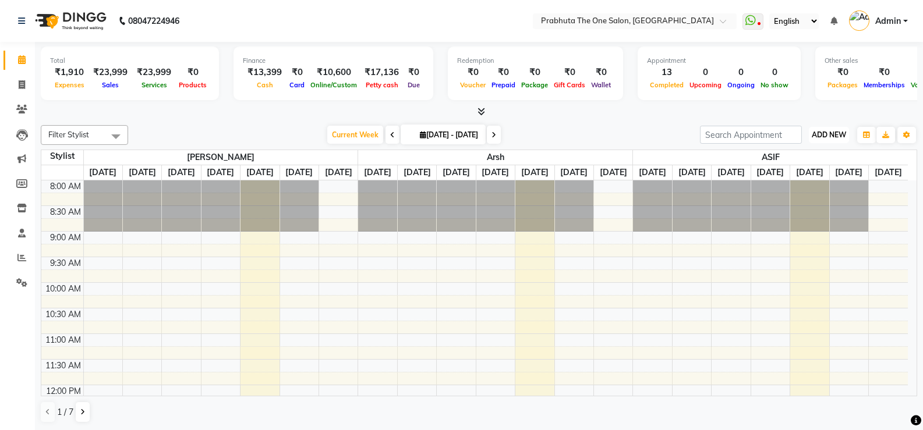
click at [836, 137] on span "ADD NEW" at bounding box center [829, 134] width 34 height 9
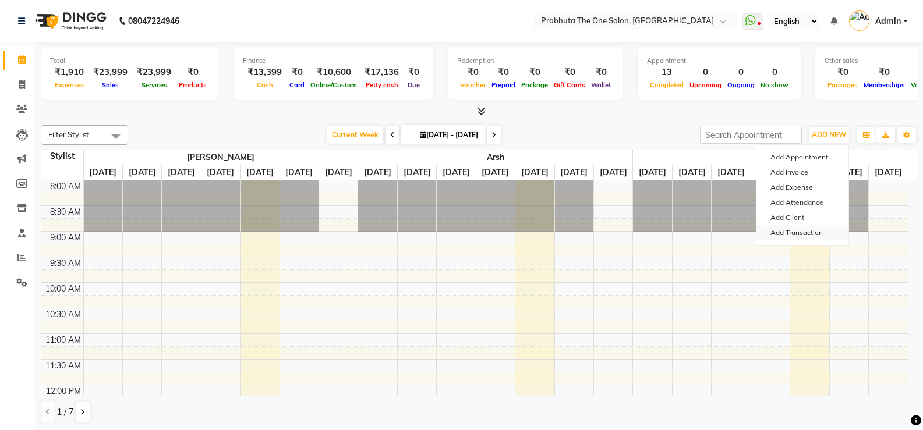
click at [820, 231] on link "Add Transaction" at bounding box center [802, 232] width 92 height 15
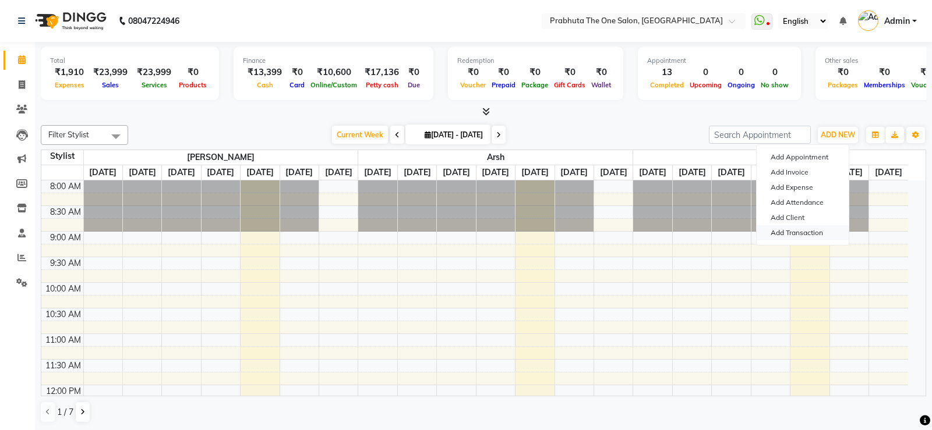
select select "direct"
select select
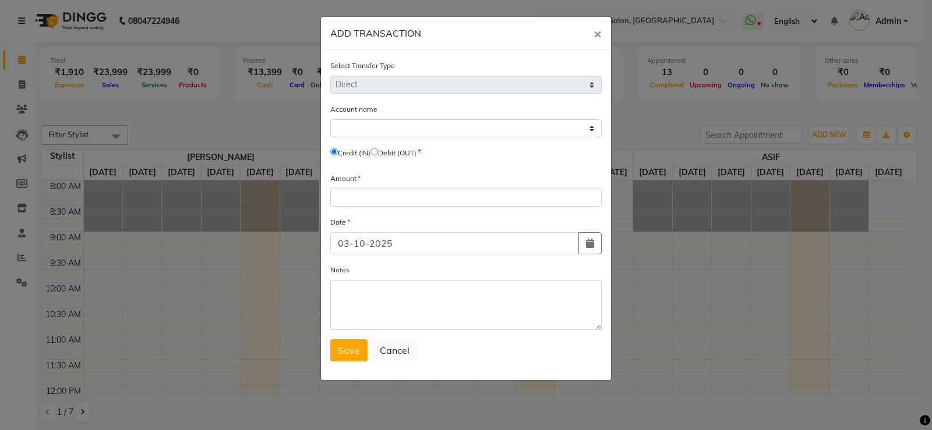
click at [378, 153] on input "radio" at bounding box center [374, 152] width 8 height 8
radio input "true"
click at [417, 126] on select "Select [PERSON_NAME] Cash Default Account" at bounding box center [465, 128] width 271 height 18
select select "4245"
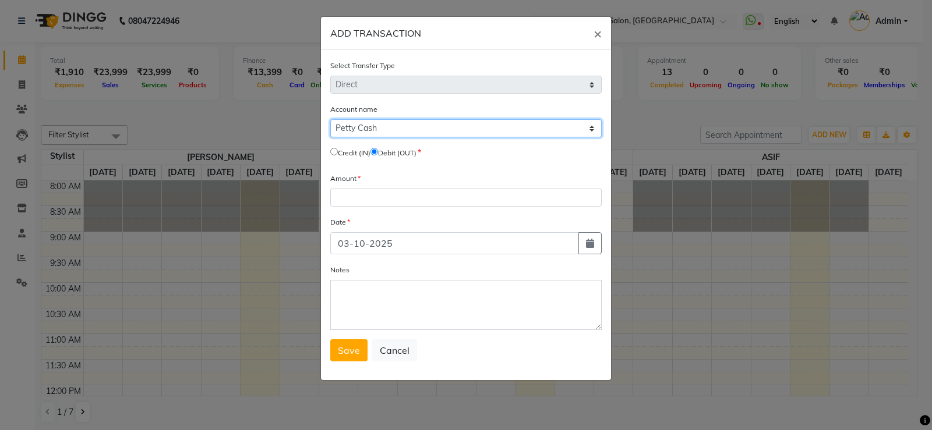
click at [330, 119] on select "Select [PERSON_NAME] Cash Default Account" at bounding box center [465, 128] width 271 height 18
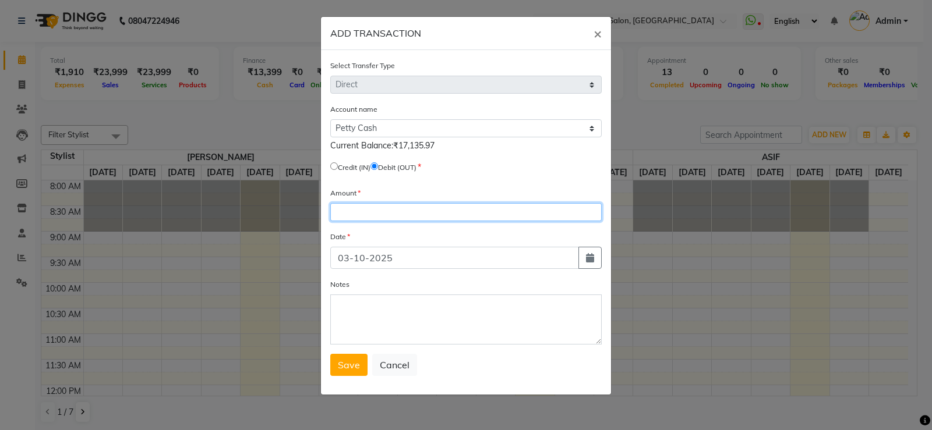
click at [475, 207] on input "number" at bounding box center [465, 212] width 271 height 18
type input "1000"
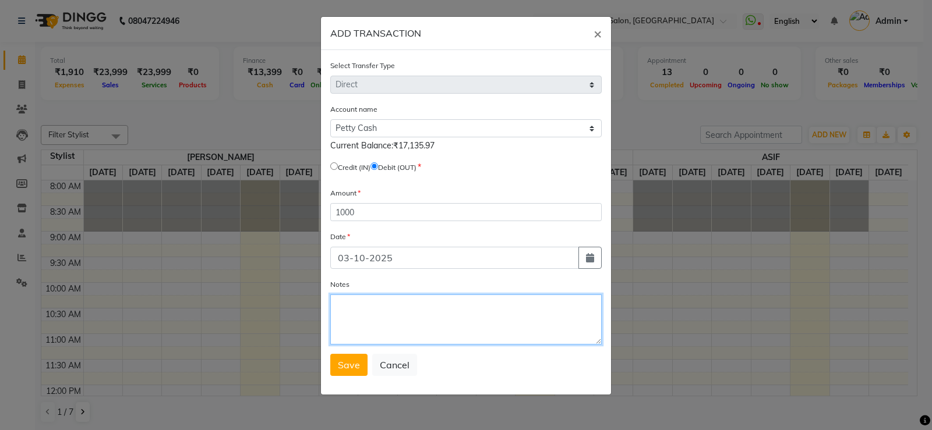
click at [516, 327] on textarea "Notes" at bounding box center [465, 320] width 271 height 50
type textarea "prabhuta mam"
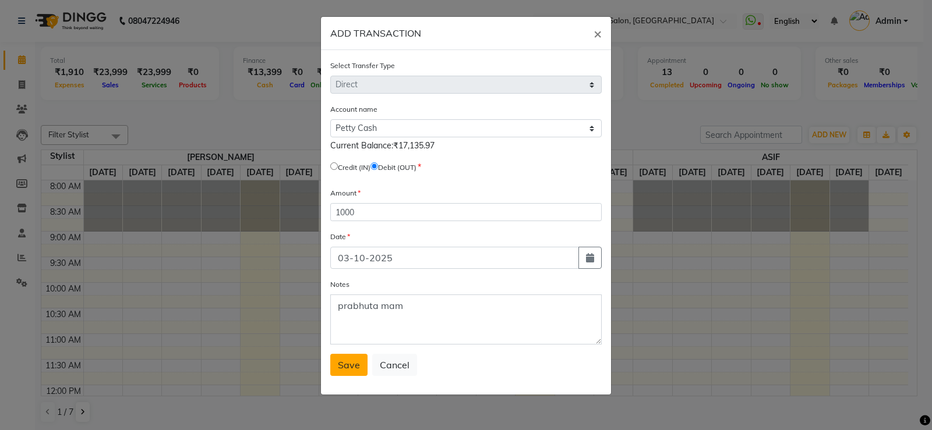
click at [351, 360] on span "Save" at bounding box center [349, 365] width 22 height 12
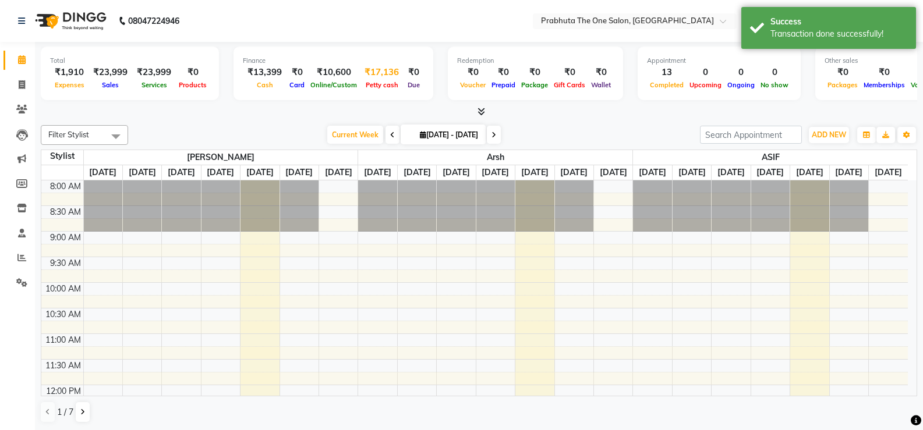
click at [373, 69] on div "₹17,136" at bounding box center [382, 72] width 44 height 13
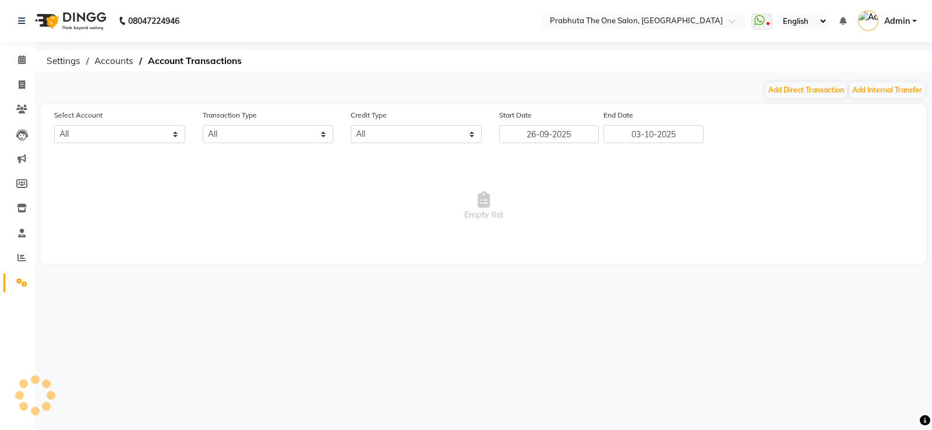
select select "4245"
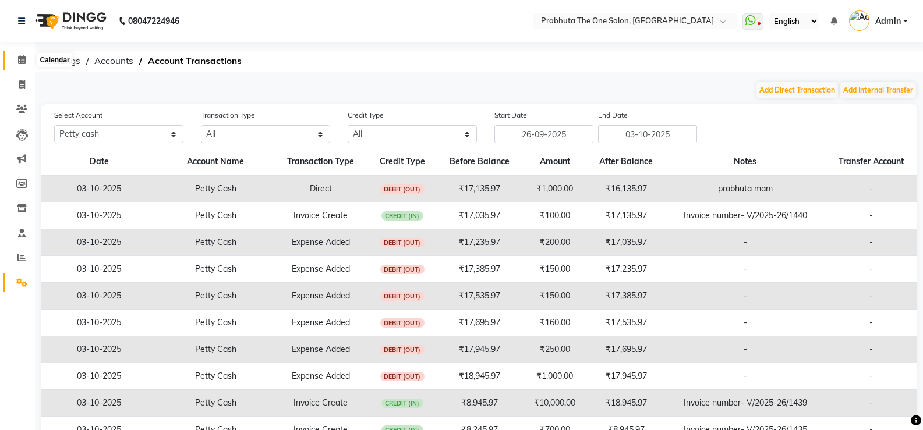
click at [29, 58] on span at bounding box center [22, 60] width 20 height 13
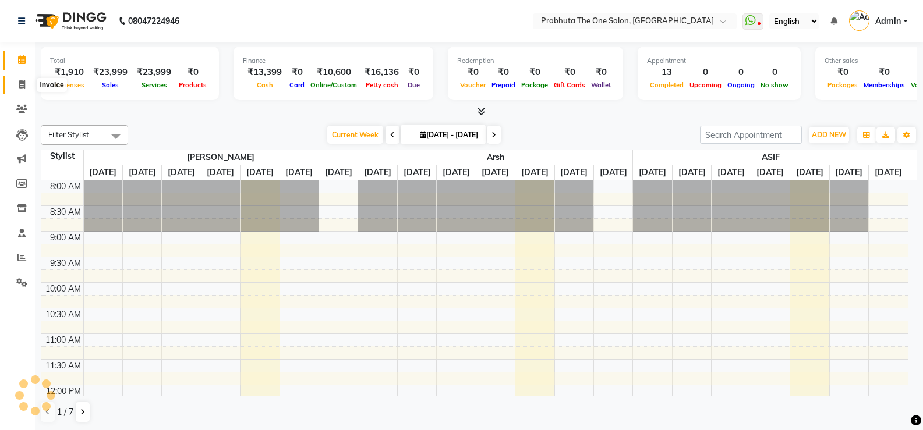
click at [23, 84] on icon at bounding box center [22, 84] width 6 height 9
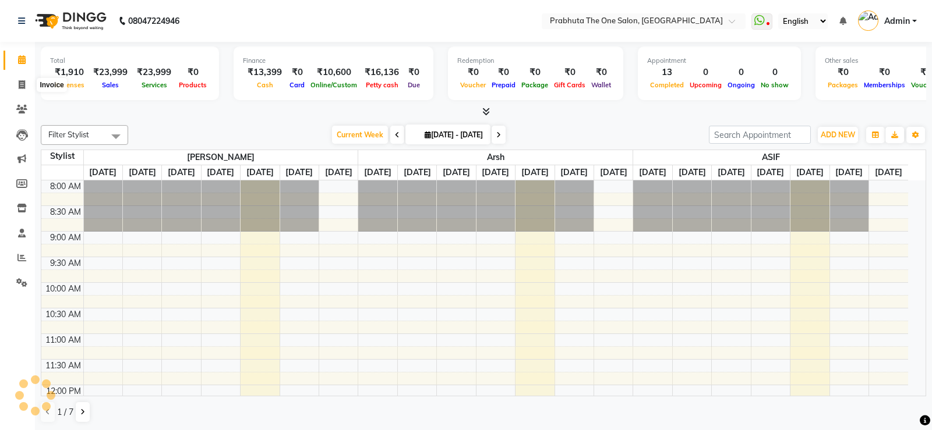
select select "service"
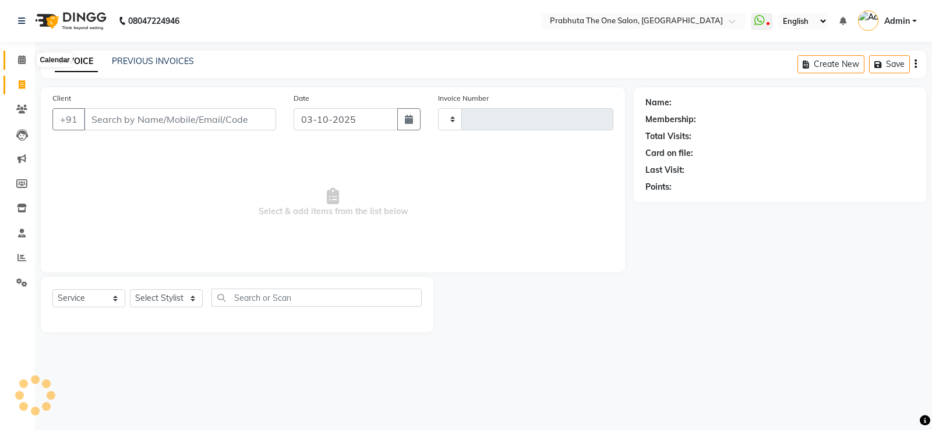
type input "1441"
click at [18, 57] on icon at bounding box center [22, 59] width 8 height 9
